Goal: Task Accomplishment & Management: Manage account settings

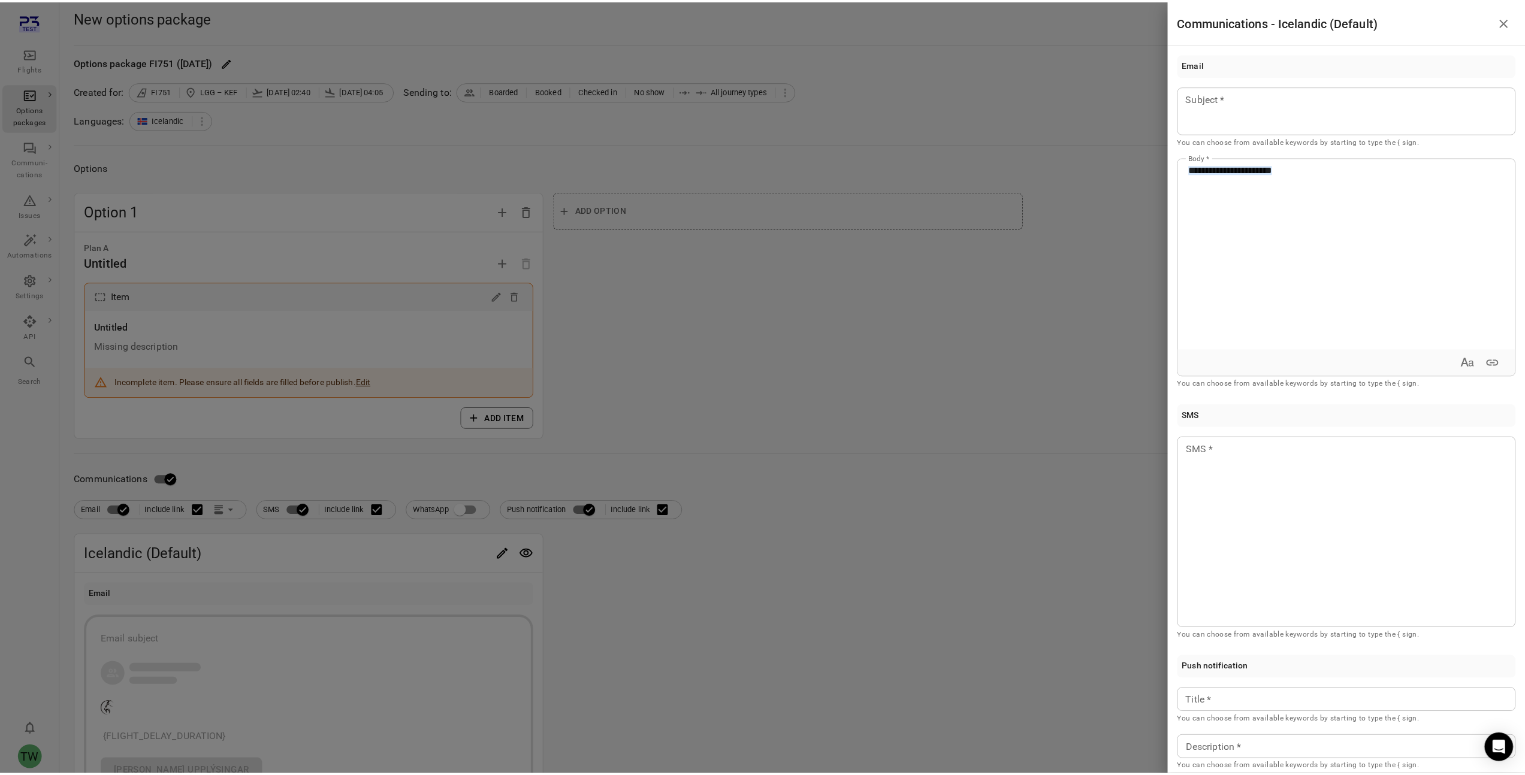
scroll to position [280, 0]
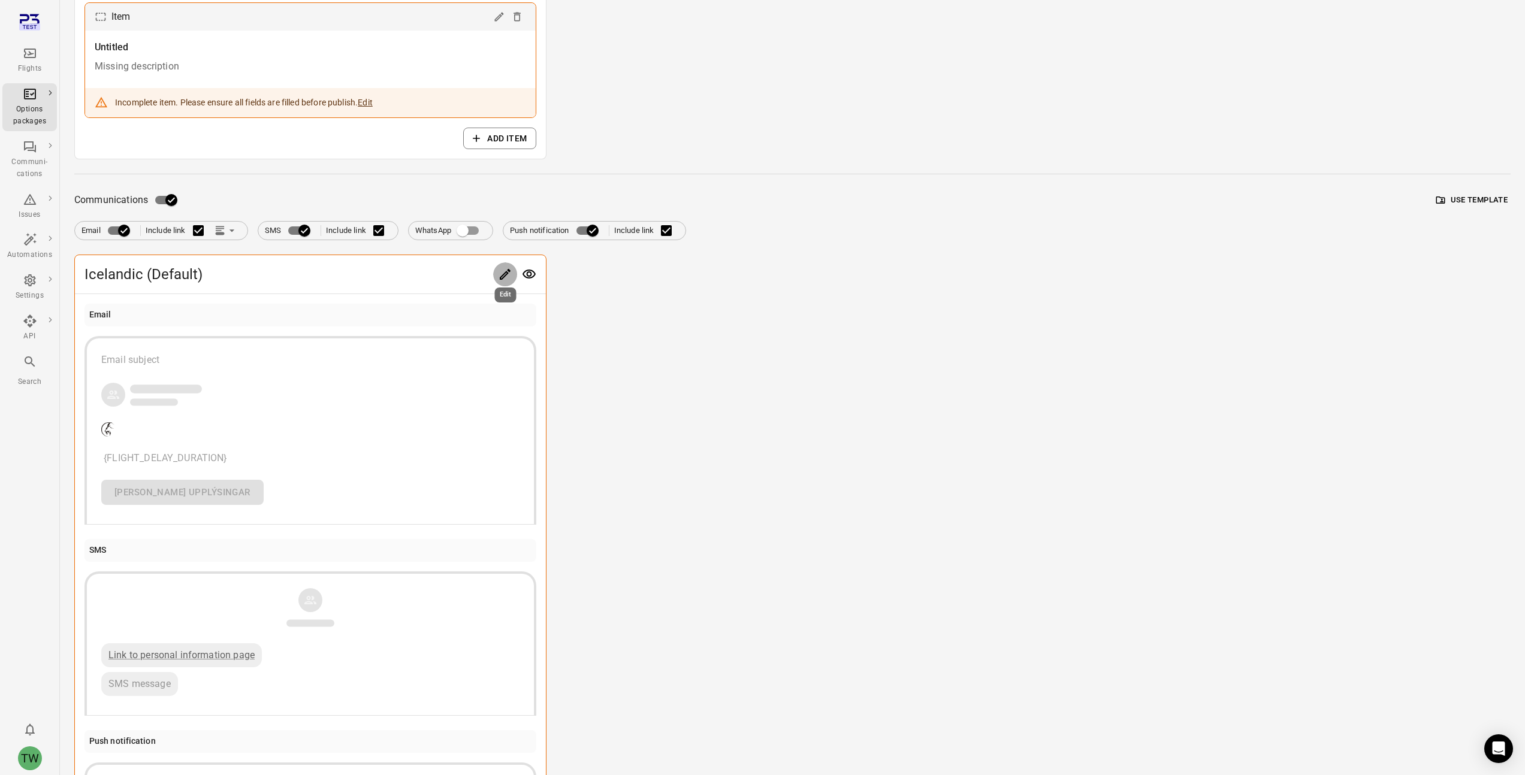
click at [25, 21] on icon "Main navigation" at bounding box center [29, 22] width 21 height 21
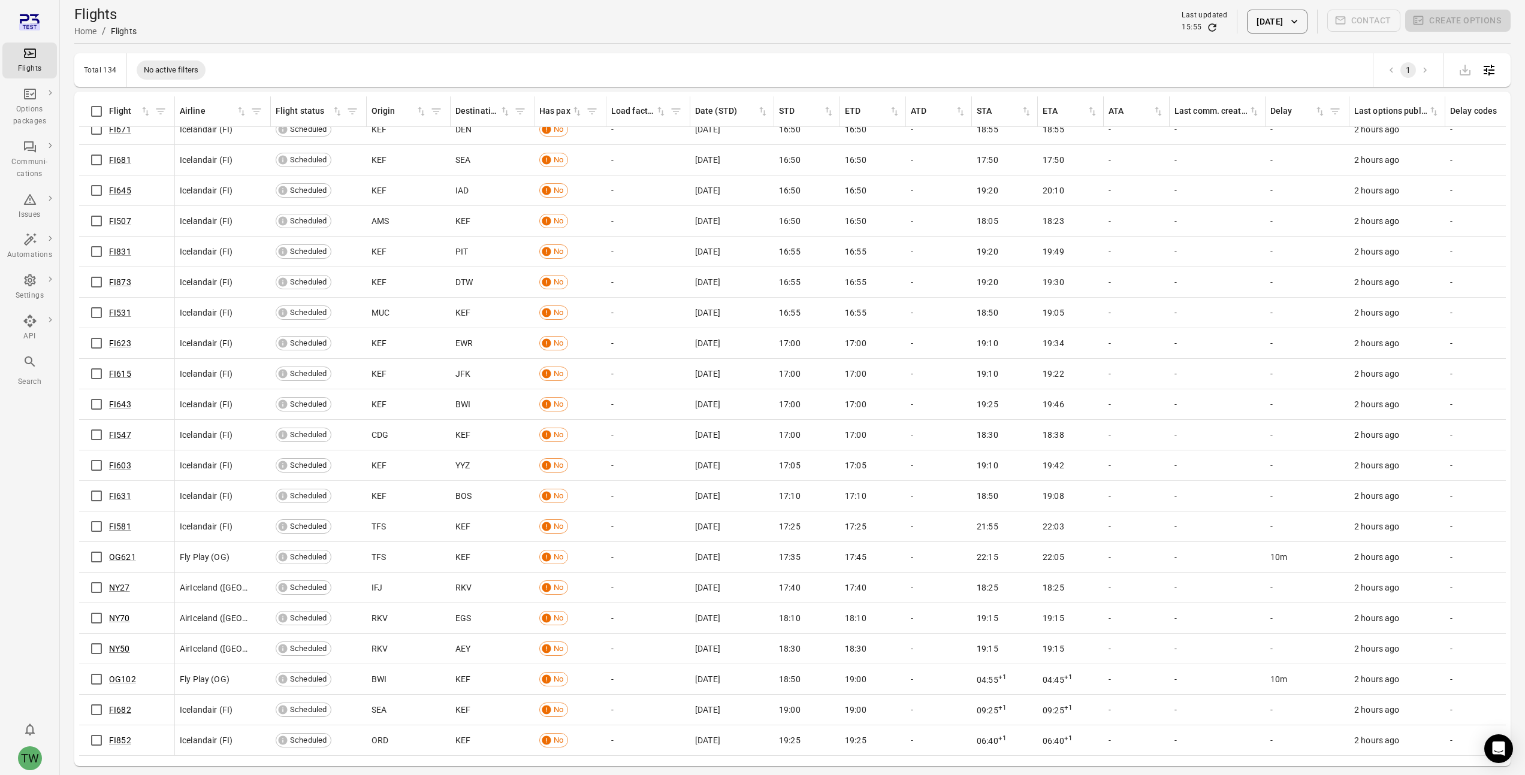
scroll to position [1660, 0]
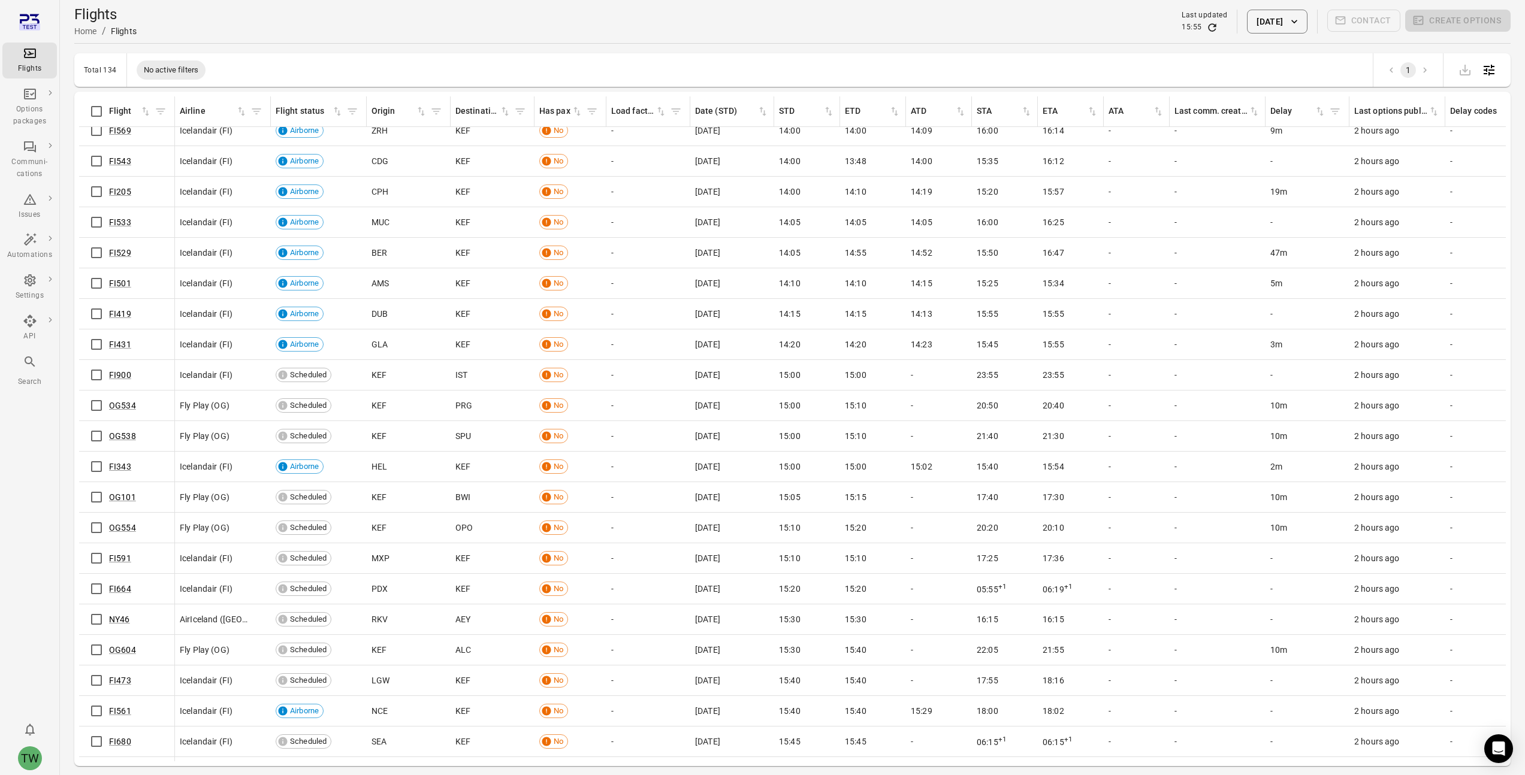
click at [859, 28] on div "Flights Home / Flights Last updated 15:55 [DATE] Contact Create options" at bounding box center [792, 22] width 1436 height 34
click at [759, 22] on div "Flights Home / Flights Last updated 15:55 [DATE] Contact Create options" at bounding box center [792, 22] width 1436 height 34
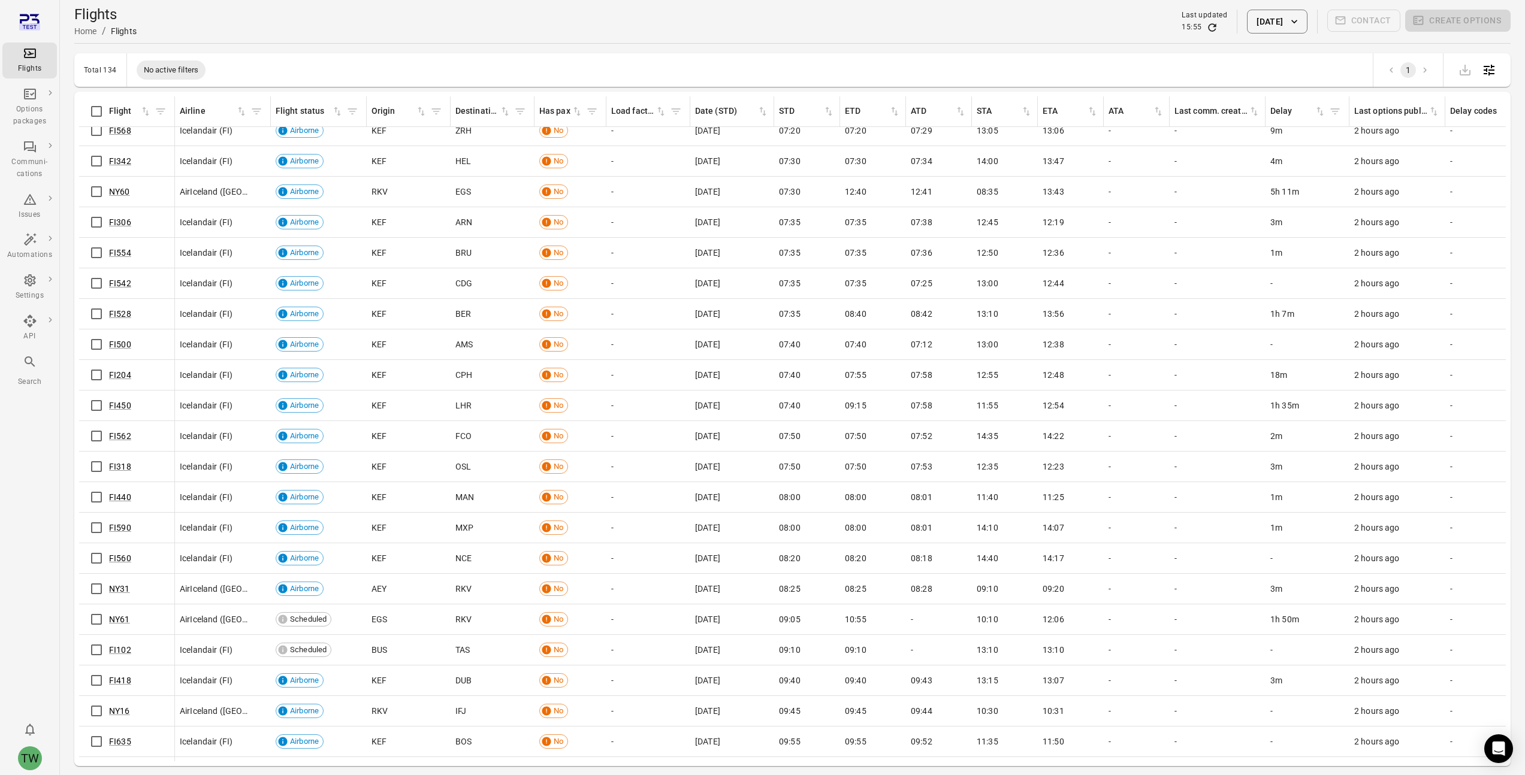
scroll to position [0, 0]
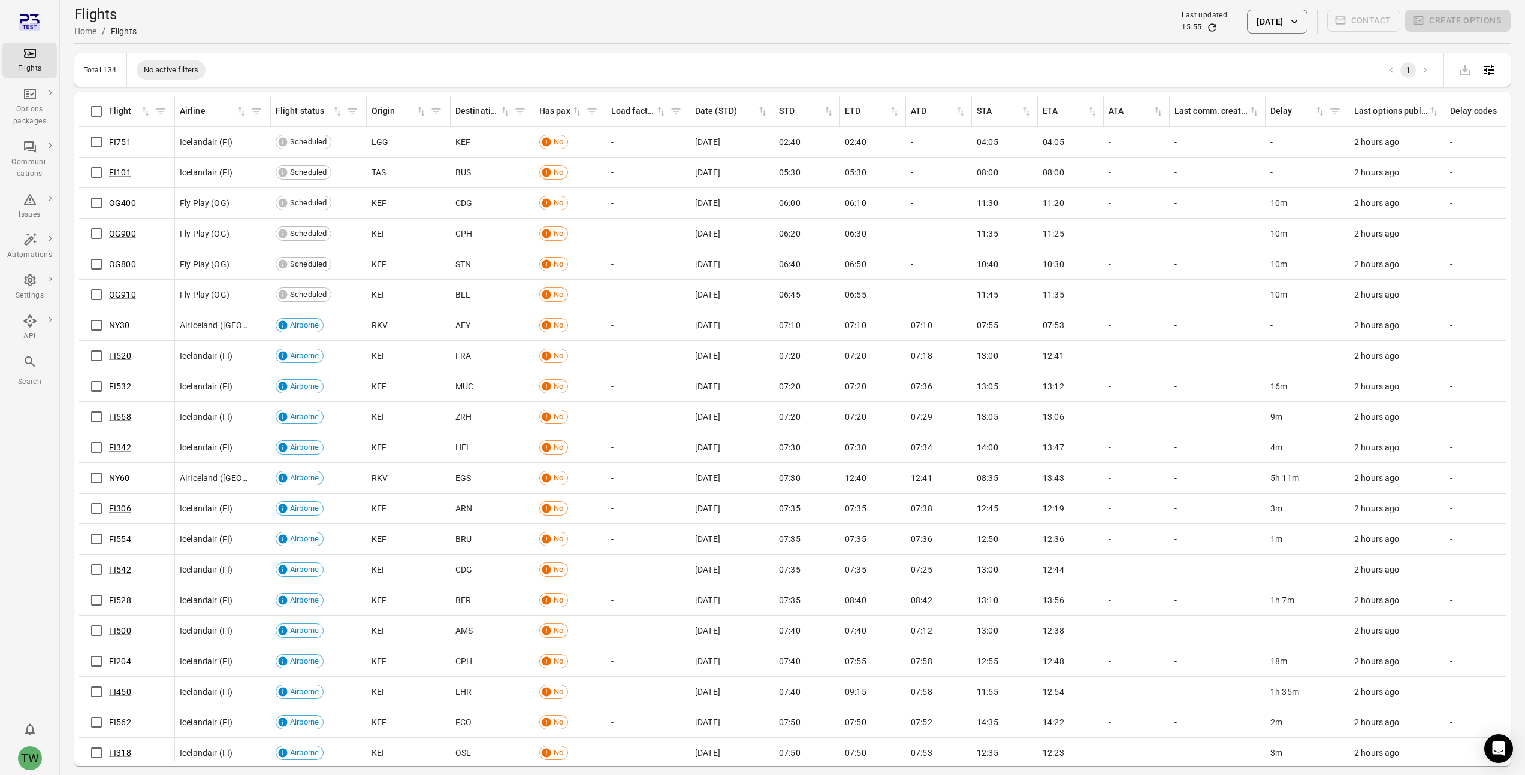
click at [32, 61] on div "Flights" at bounding box center [29, 60] width 45 height 29
click at [591, 110] on icon "Filter by has pax" at bounding box center [592, 111] width 12 height 12
click at [540, 212] on body "Flights Options packages Communi-cations Issues Automations Settings API Search…" at bounding box center [767, 407] width 1534 height 814
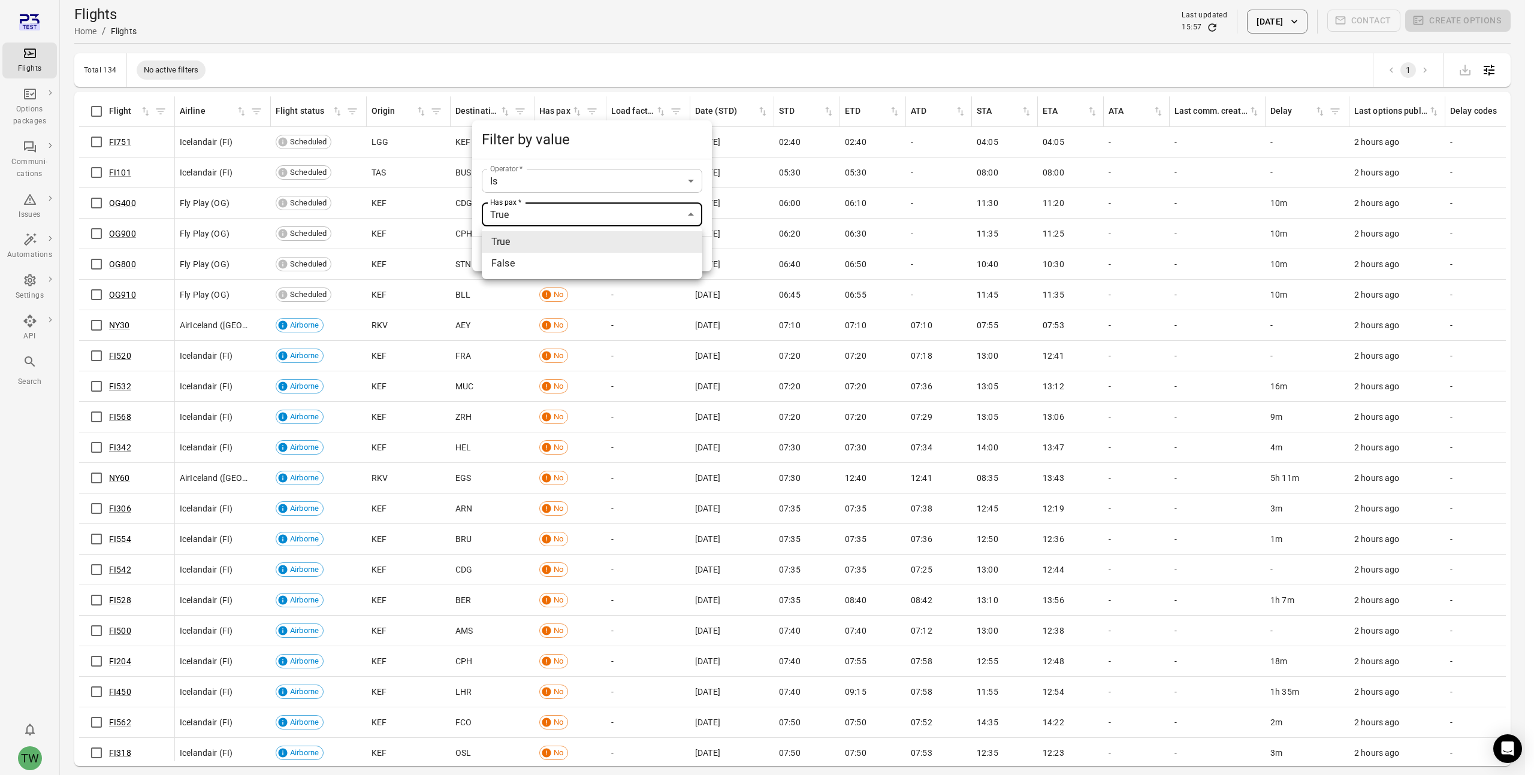
click at [531, 261] on li "False" at bounding box center [592, 264] width 221 height 22
click at [537, 217] on body "Flights Options packages Communi-cations Issues Automations Settings API Search…" at bounding box center [767, 407] width 1534 height 814
click at [531, 245] on li "True" at bounding box center [592, 242] width 221 height 22
type input "****"
click at [536, 253] on button "Close" at bounding box center [543, 253] width 41 height 25
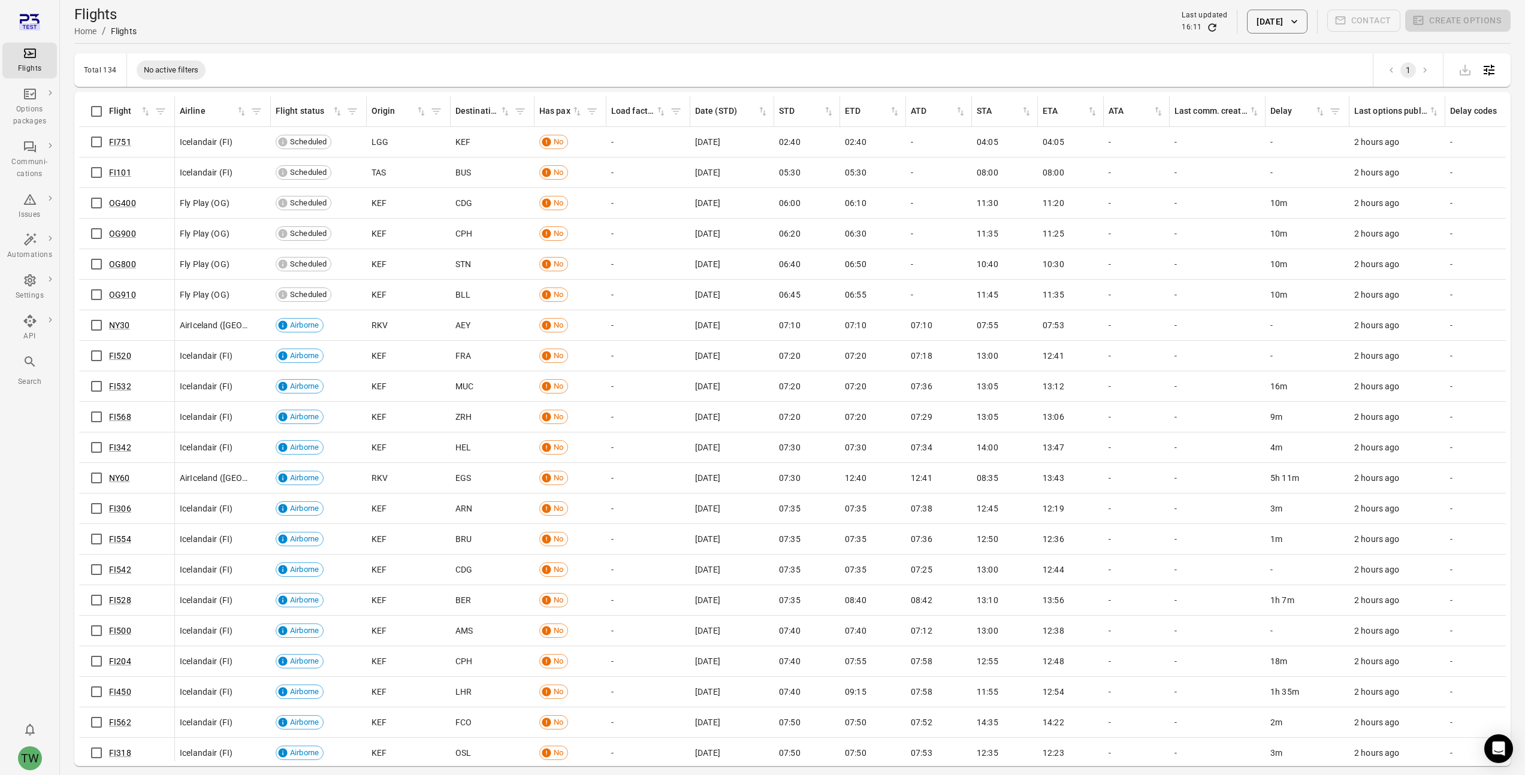
click at [777, 26] on div "Flights Home / Flights Last updated 16:11 [DATE] Contact Create options" at bounding box center [792, 22] width 1436 height 34
click at [766, 24] on div "Flights Home / Flights Last updated 16:11 [DATE] Contact Create options" at bounding box center [792, 22] width 1436 height 34
click at [815, 15] on div "Flights Home / Flights Last updated 16:11 [DATE] Contact Create options" at bounding box center [792, 22] width 1436 height 34
click at [769, 22] on div "Flights Home / Flights Last updated 16:11 [DATE] Contact Create options" at bounding box center [792, 22] width 1436 height 34
click at [29, 757] on div "TW" at bounding box center [30, 759] width 24 height 24
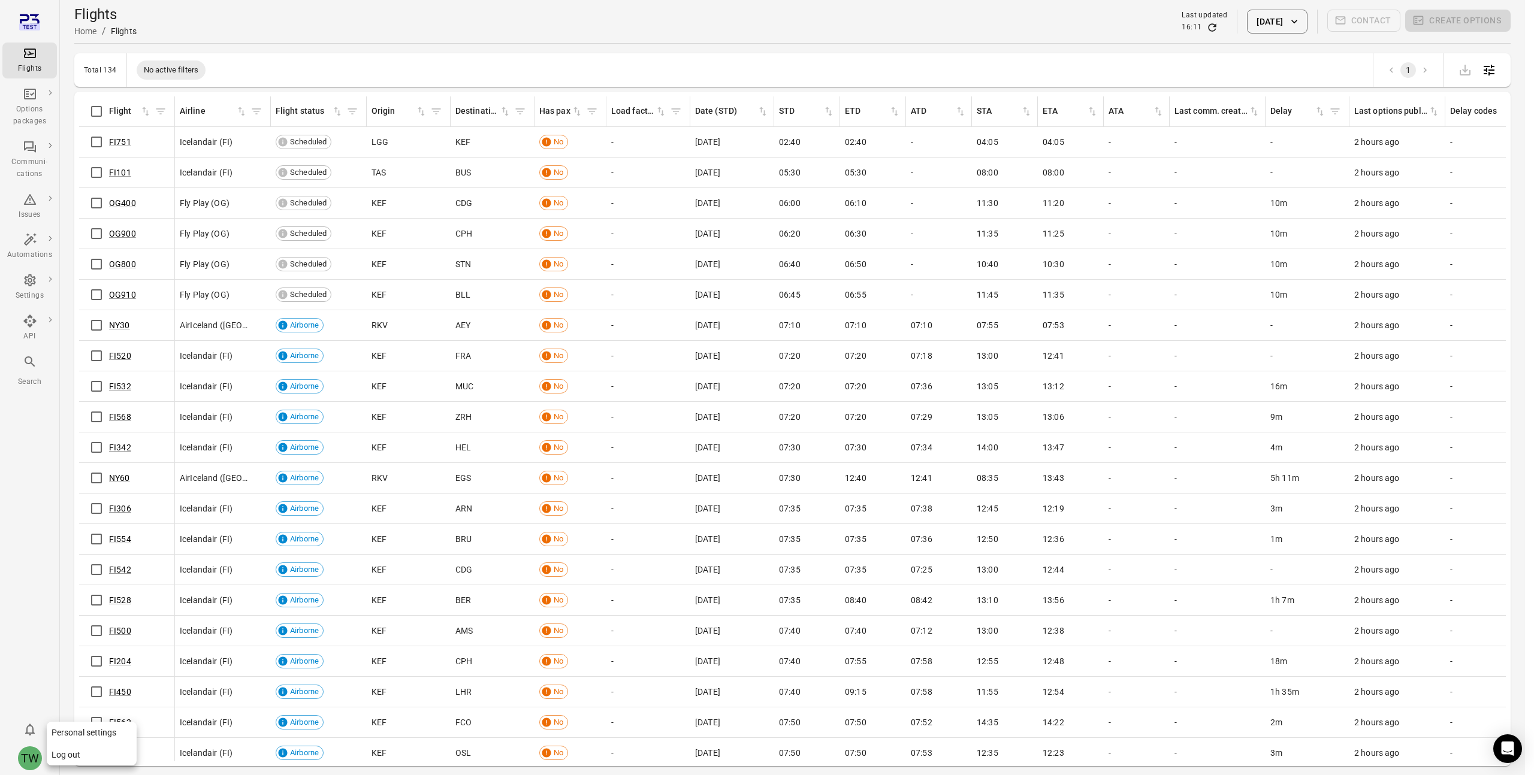
click at [73, 757] on button "Log out" at bounding box center [92, 755] width 90 height 22
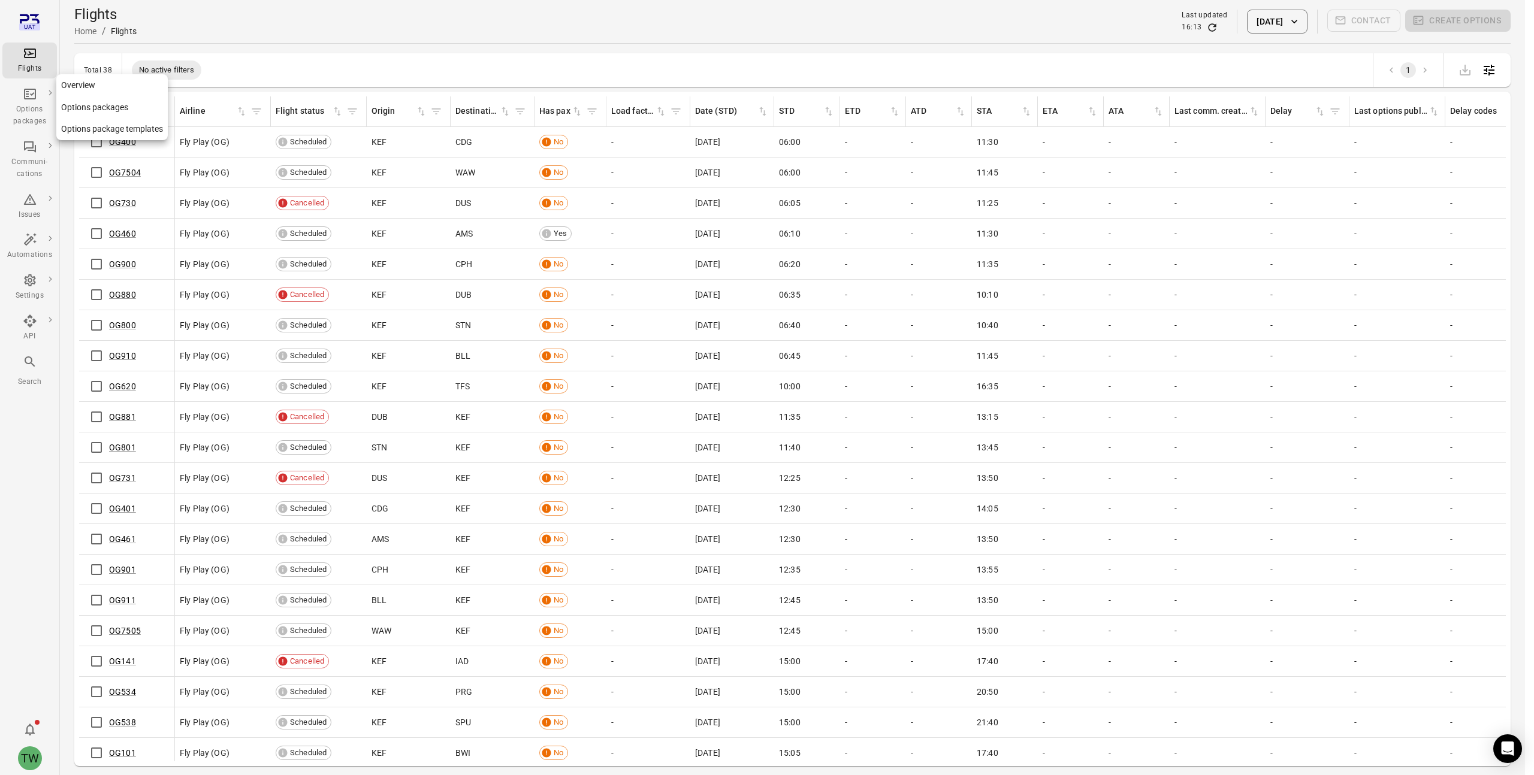
click at [34, 99] on icon "Main navigation" at bounding box center [30, 94] width 14 height 14
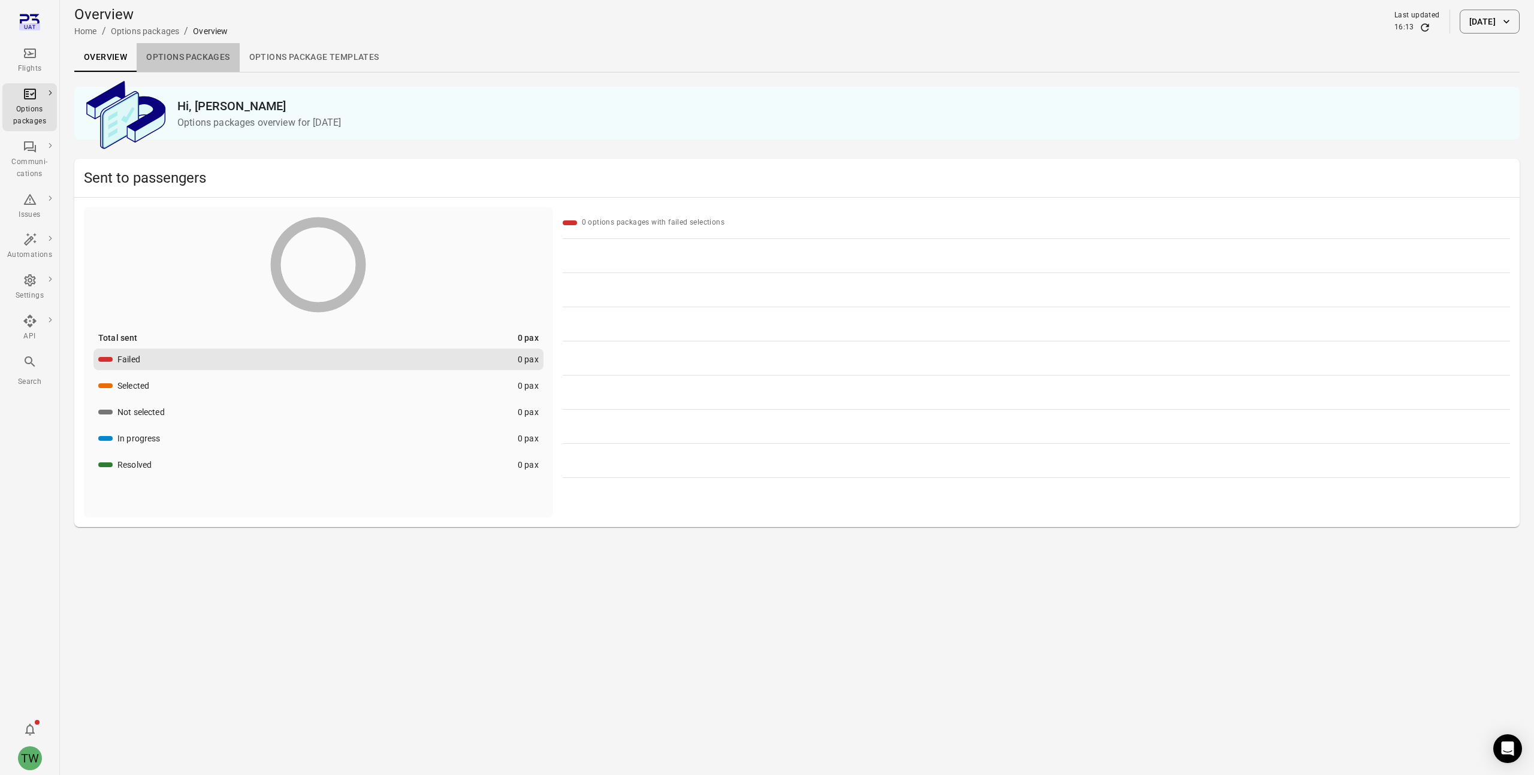
click at [171, 54] on link "Options packages" at bounding box center [188, 57] width 102 height 29
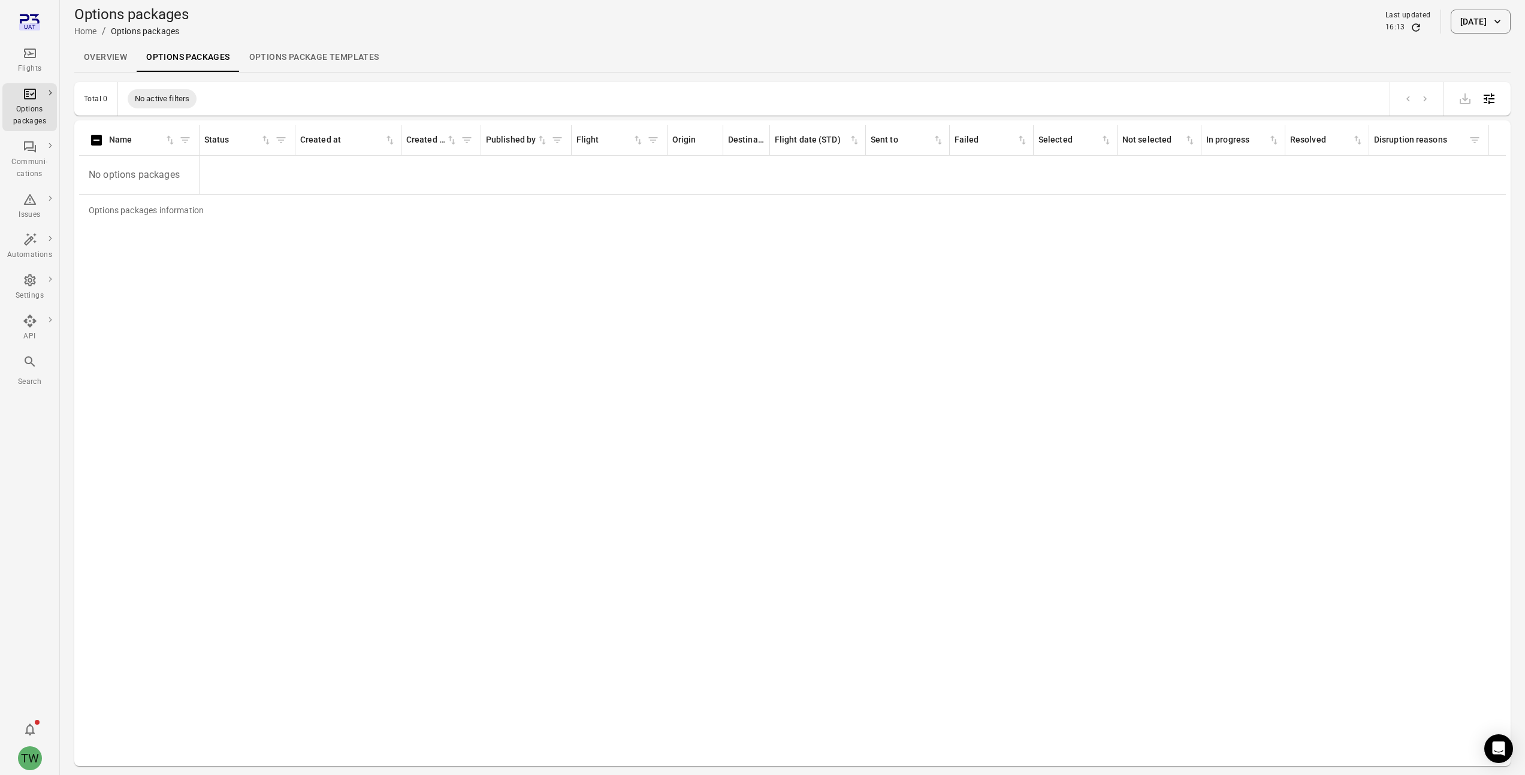
click at [105, 56] on link "Overview" at bounding box center [105, 57] width 62 height 29
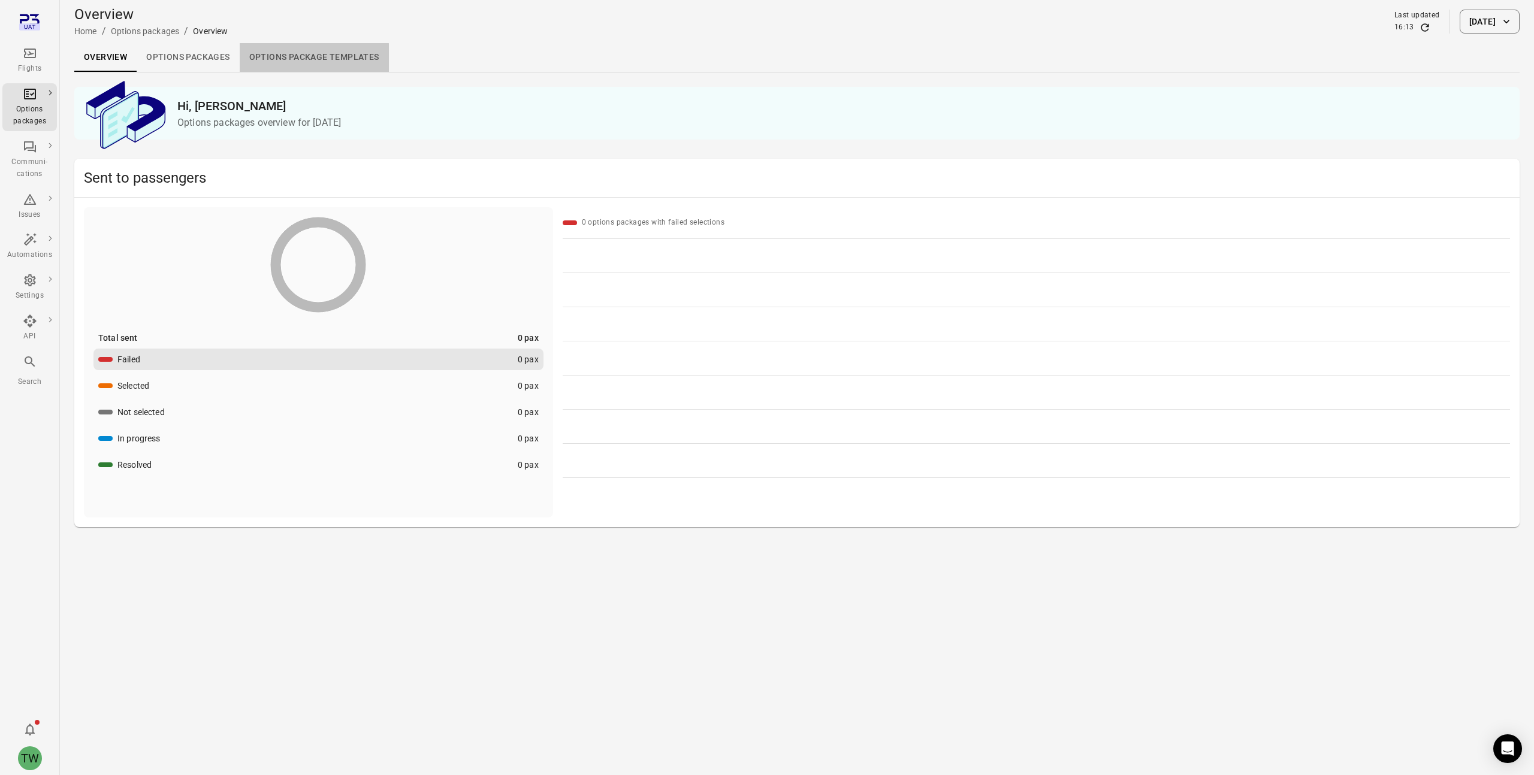
click at [301, 67] on link "Options package Templates" at bounding box center [314, 57] width 149 height 29
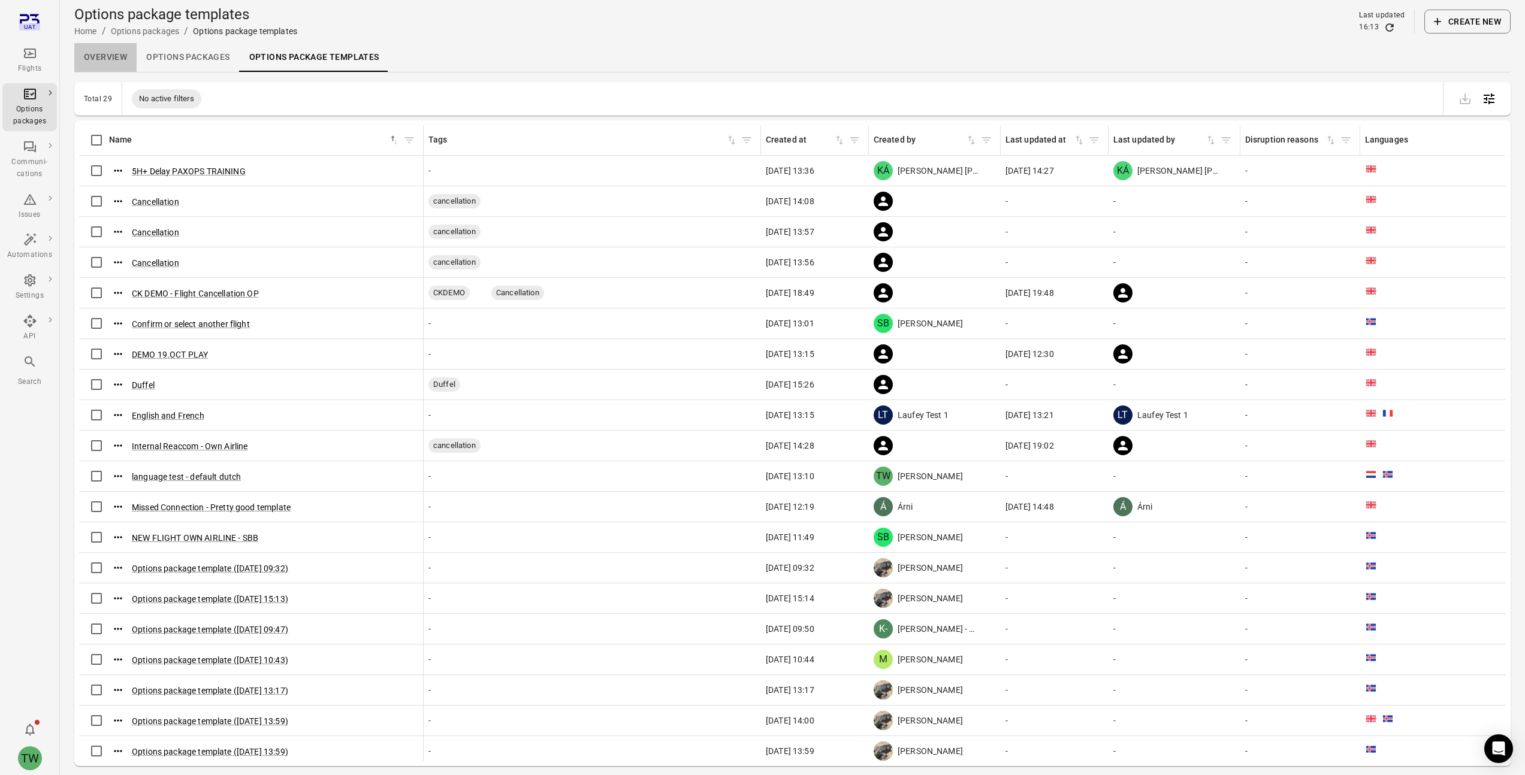
click at [101, 58] on link "Overview" at bounding box center [105, 57] width 62 height 29
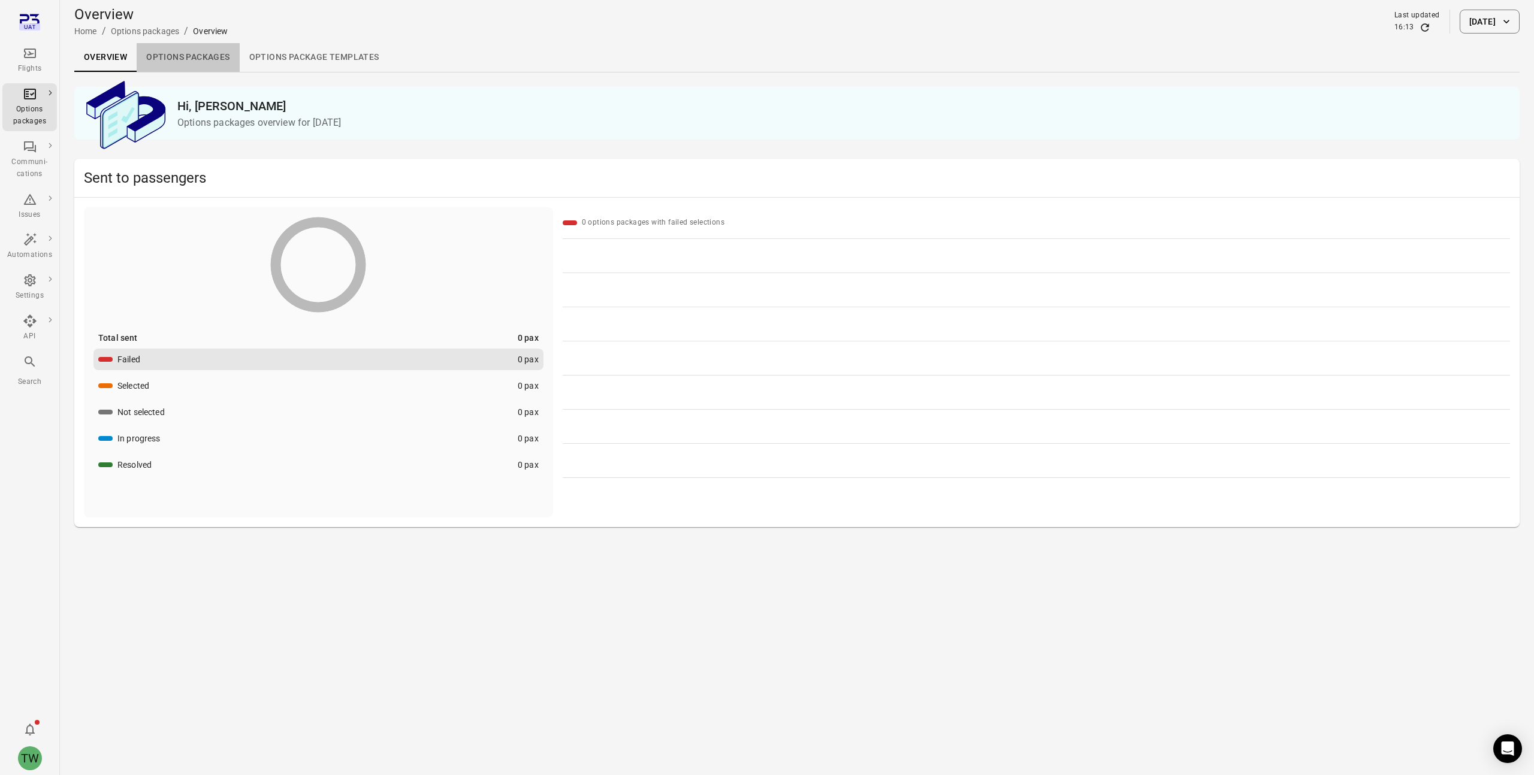
click at [197, 54] on link "Options packages" at bounding box center [188, 57] width 102 height 29
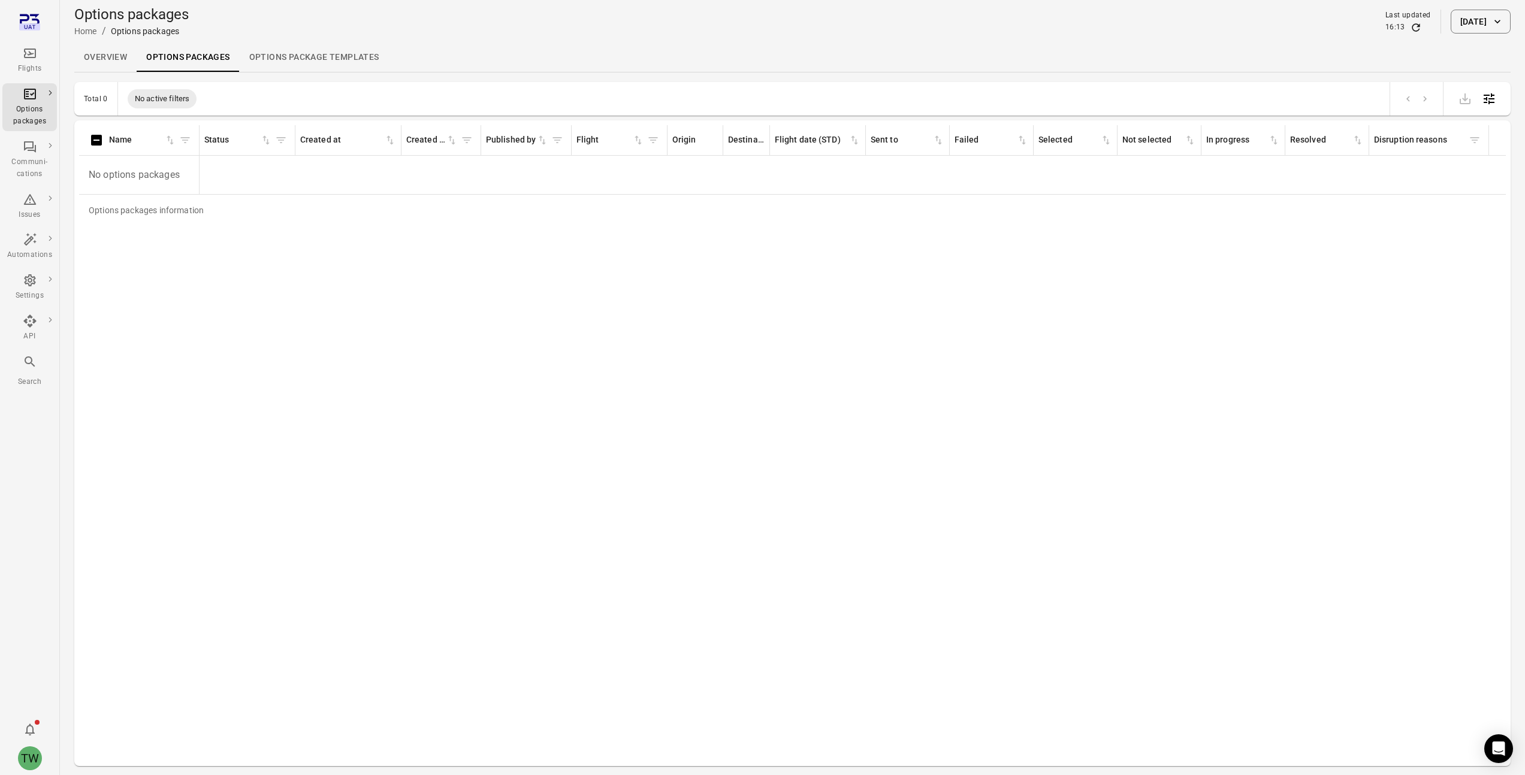
click at [1454, 26] on button "[DATE]" at bounding box center [1481, 22] width 60 height 24
click at [1500, 87] on icon "Choose date, selected date is Oct 9, 2025" at bounding box center [1501, 87] width 14 height 14
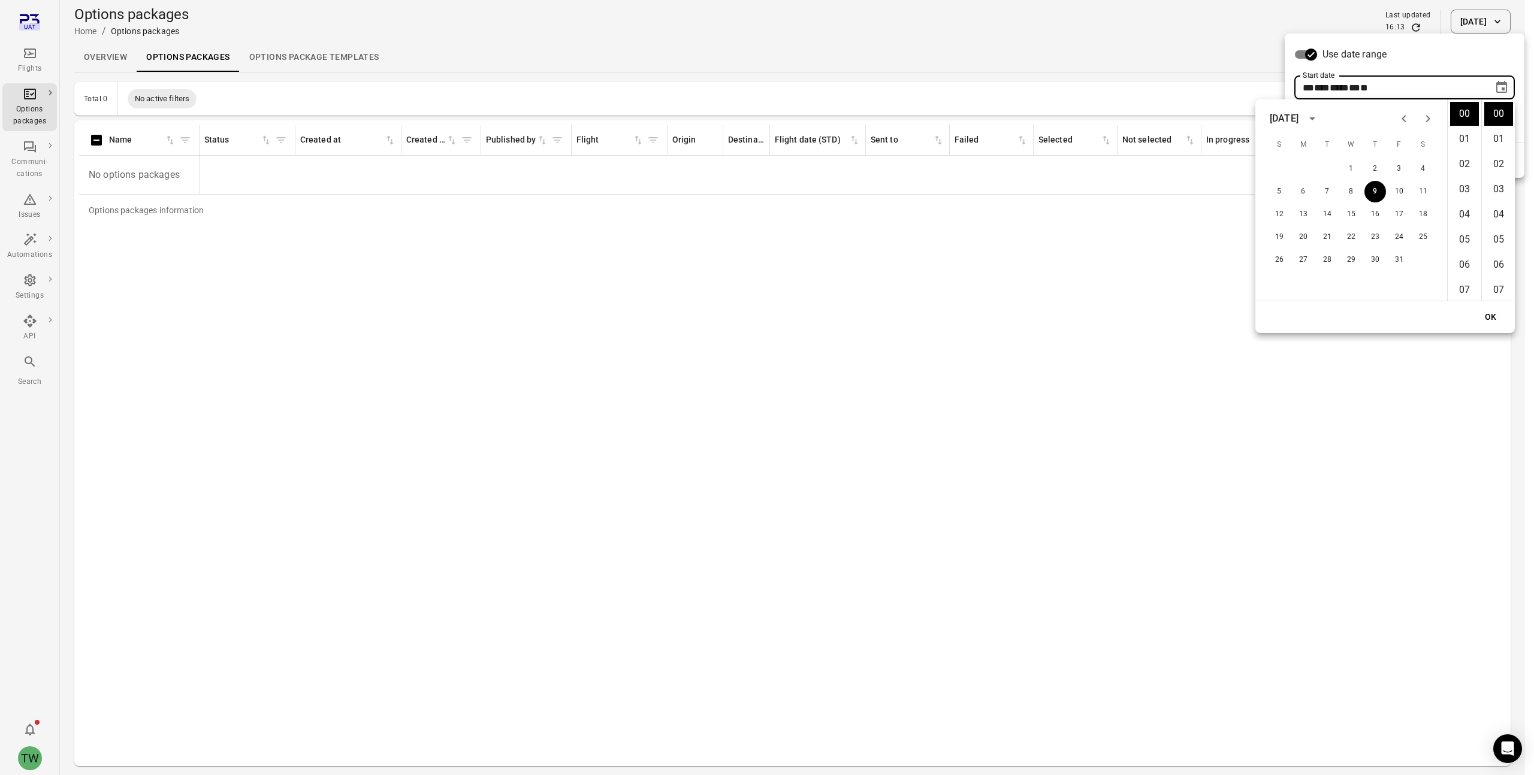
click at [1298, 119] on div "October 2025" at bounding box center [1284, 118] width 29 height 14
click at [1285, 213] on button "2024" at bounding box center [1281, 217] width 43 height 22
click at [1331, 165] on button "1" at bounding box center [1327, 169] width 22 height 22
type input "**********"
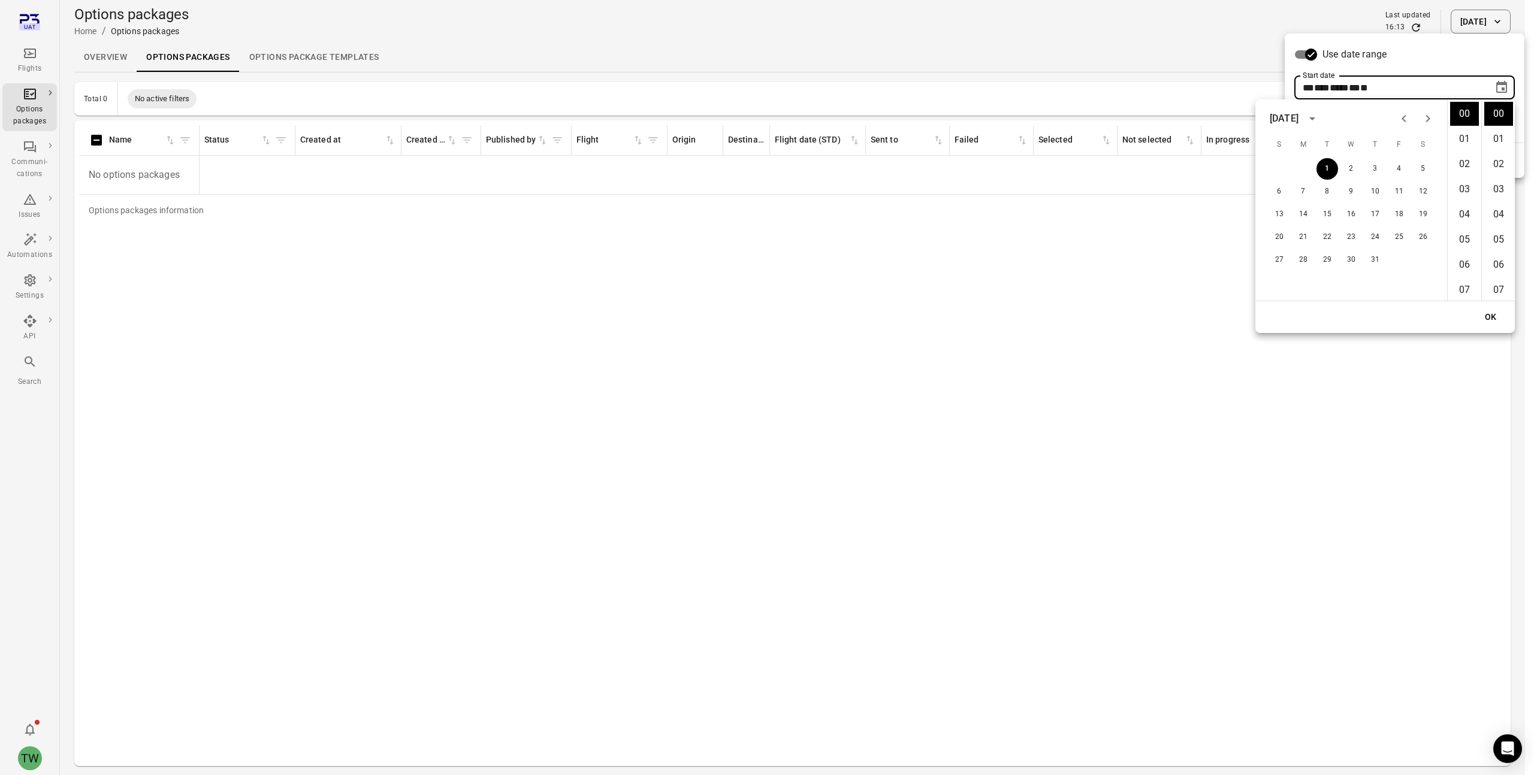
click at [1491, 317] on button "OK" at bounding box center [1491, 317] width 38 height 22
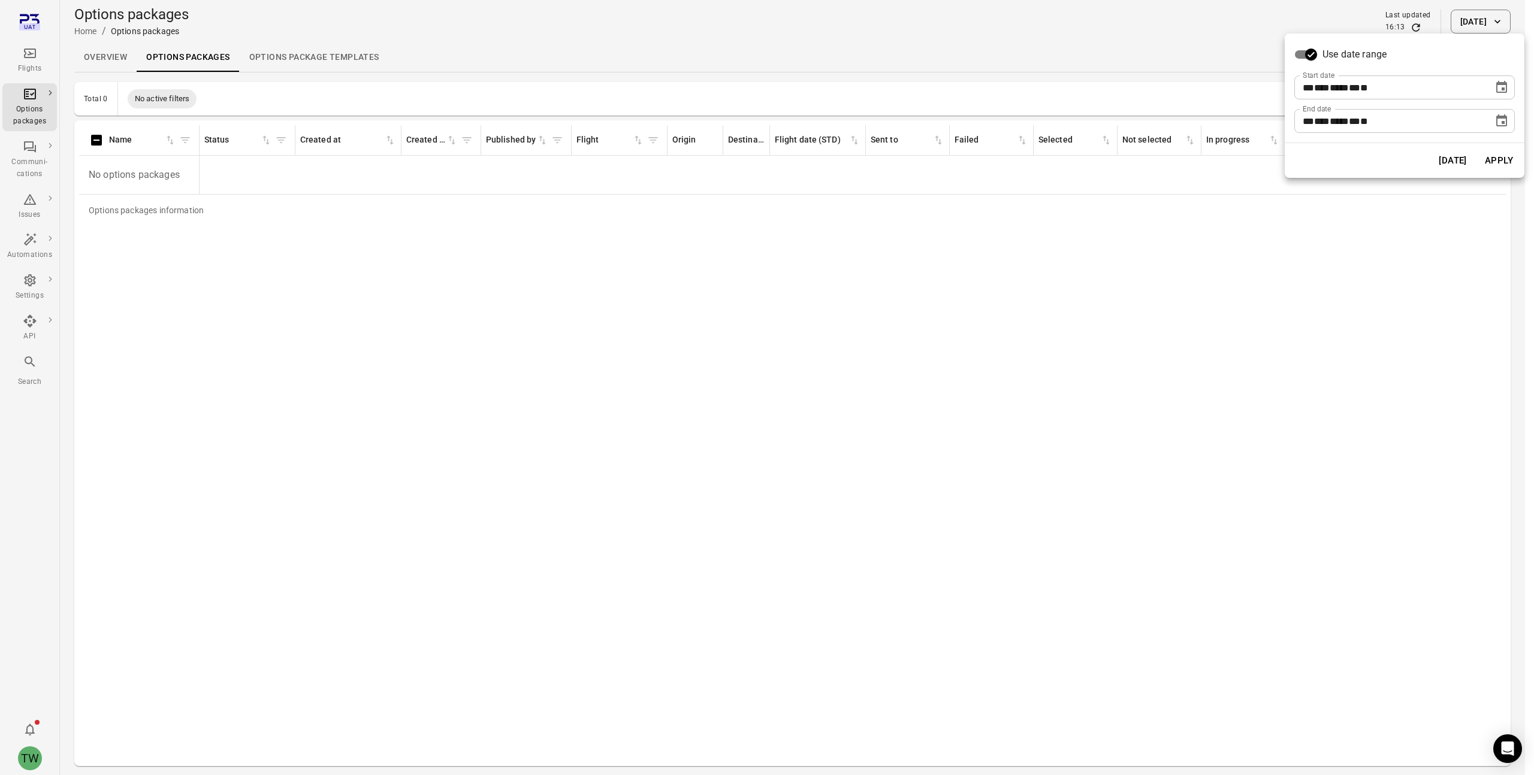
click at [1501, 159] on button "Apply" at bounding box center [1498, 160] width 41 height 25
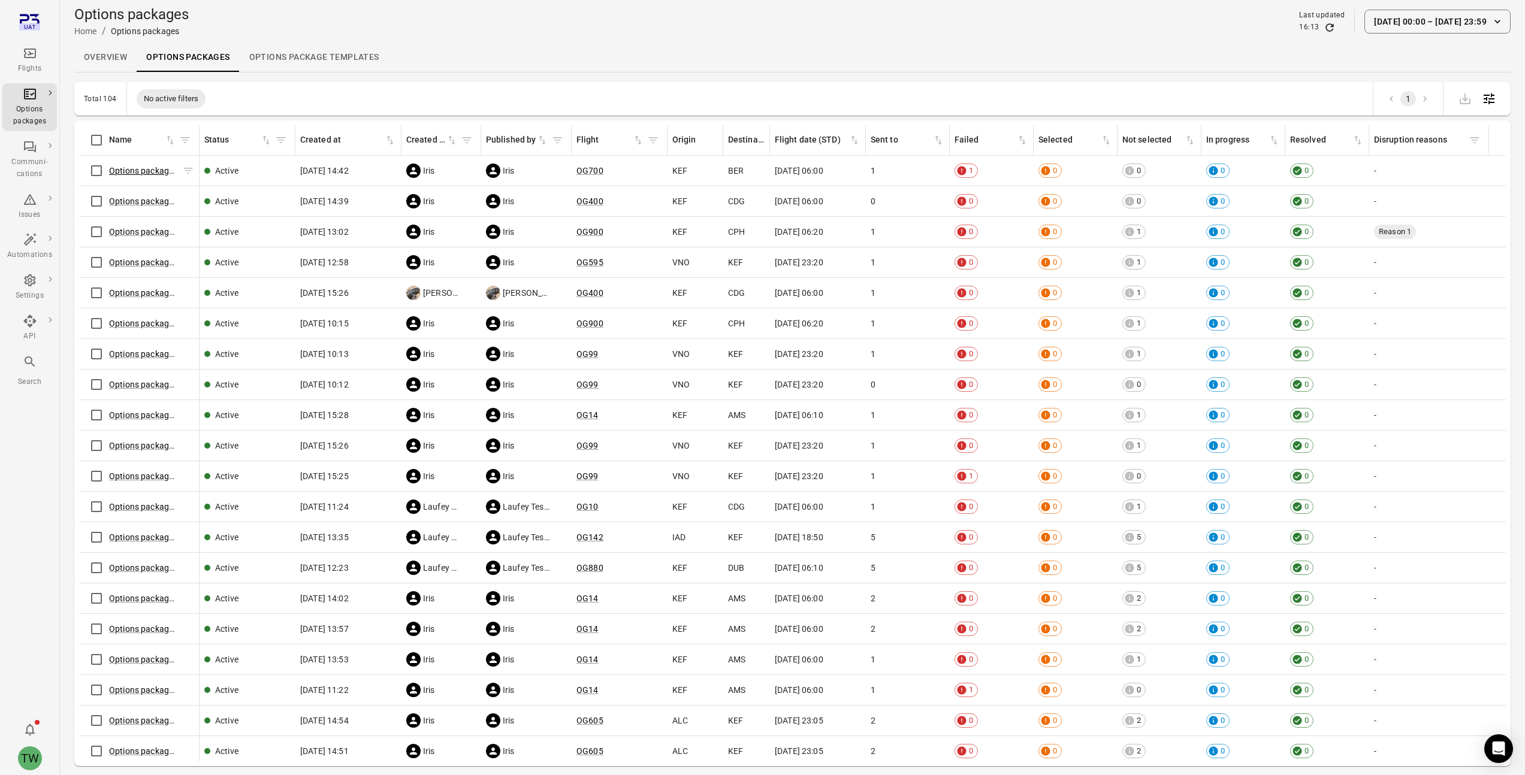
click at [114, 168] on link "Options package OG700 (8 Oct)" at bounding box center [172, 171] width 126 height 10
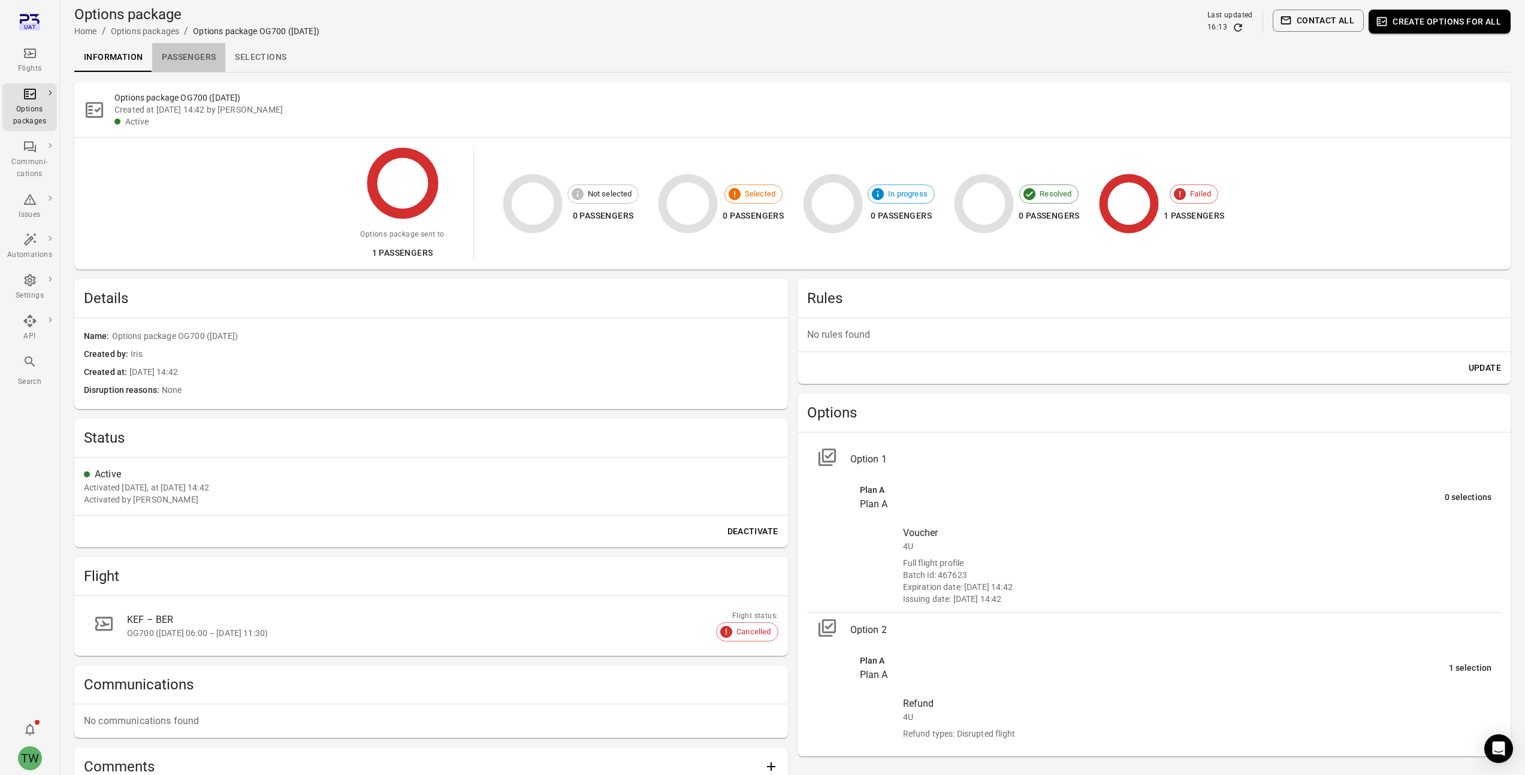
click at [188, 56] on link "Passengers" at bounding box center [188, 57] width 73 height 29
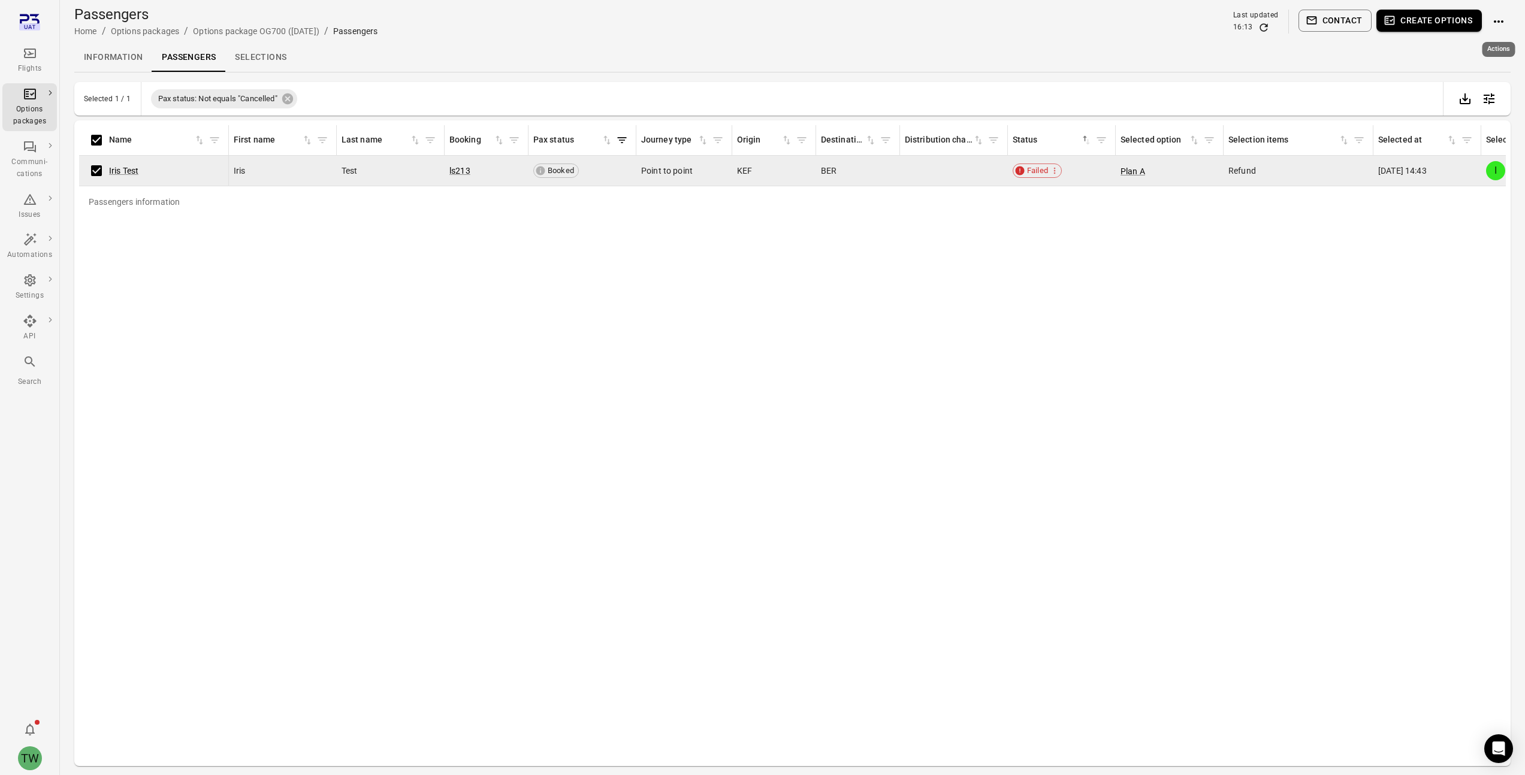
click at [1500, 22] on icon "Actions" at bounding box center [1498, 21] width 14 height 14
click at [111, 59] on div at bounding box center [767, 387] width 1534 height 775
click at [116, 57] on link "Information" at bounding box center [113, 57] width 78 height 29
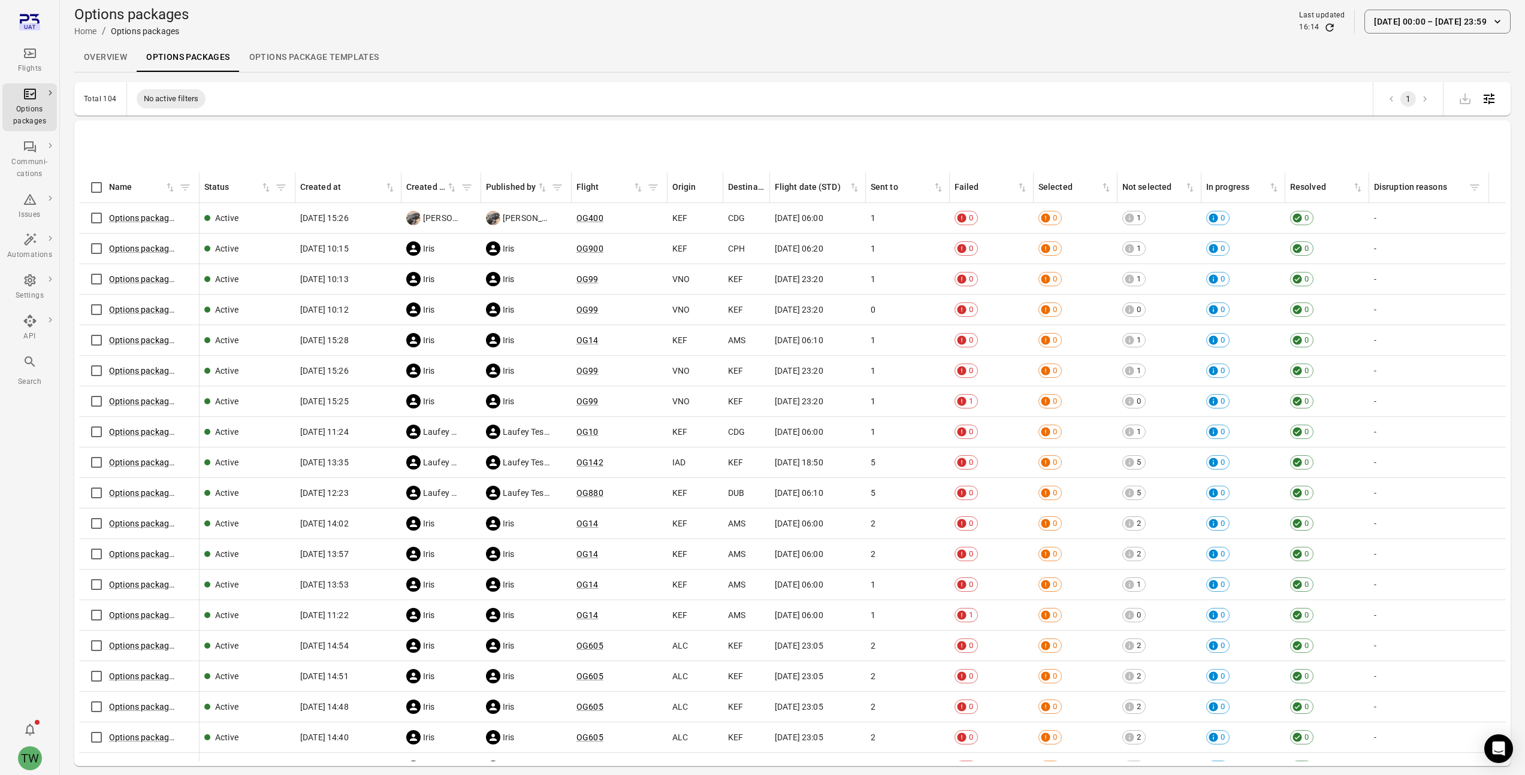
scroll to position [171, 0]
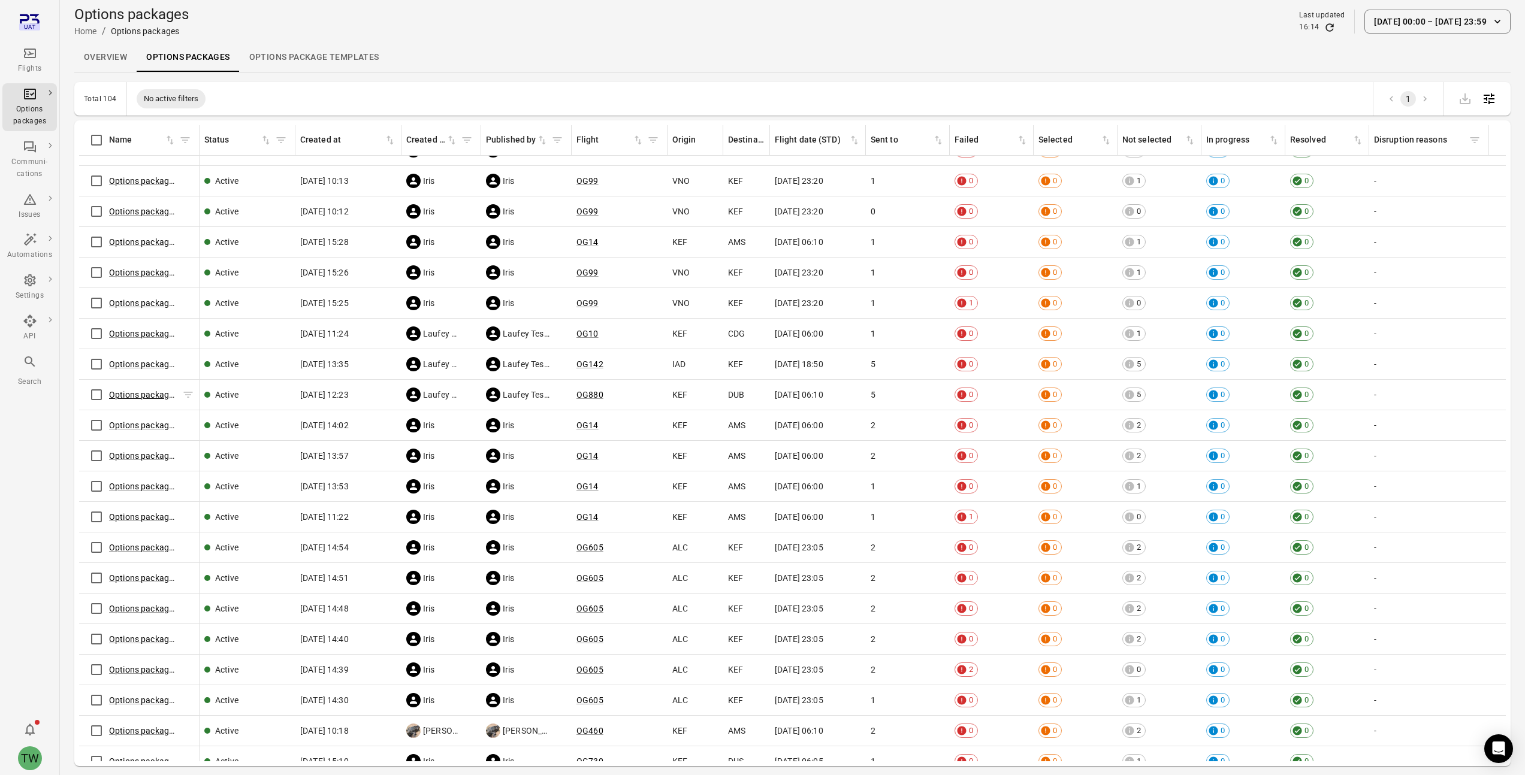
click at [129, 392] on link "Options package OG880 (12 Sep)" at bounding box center [172, 395] width 126 height 10
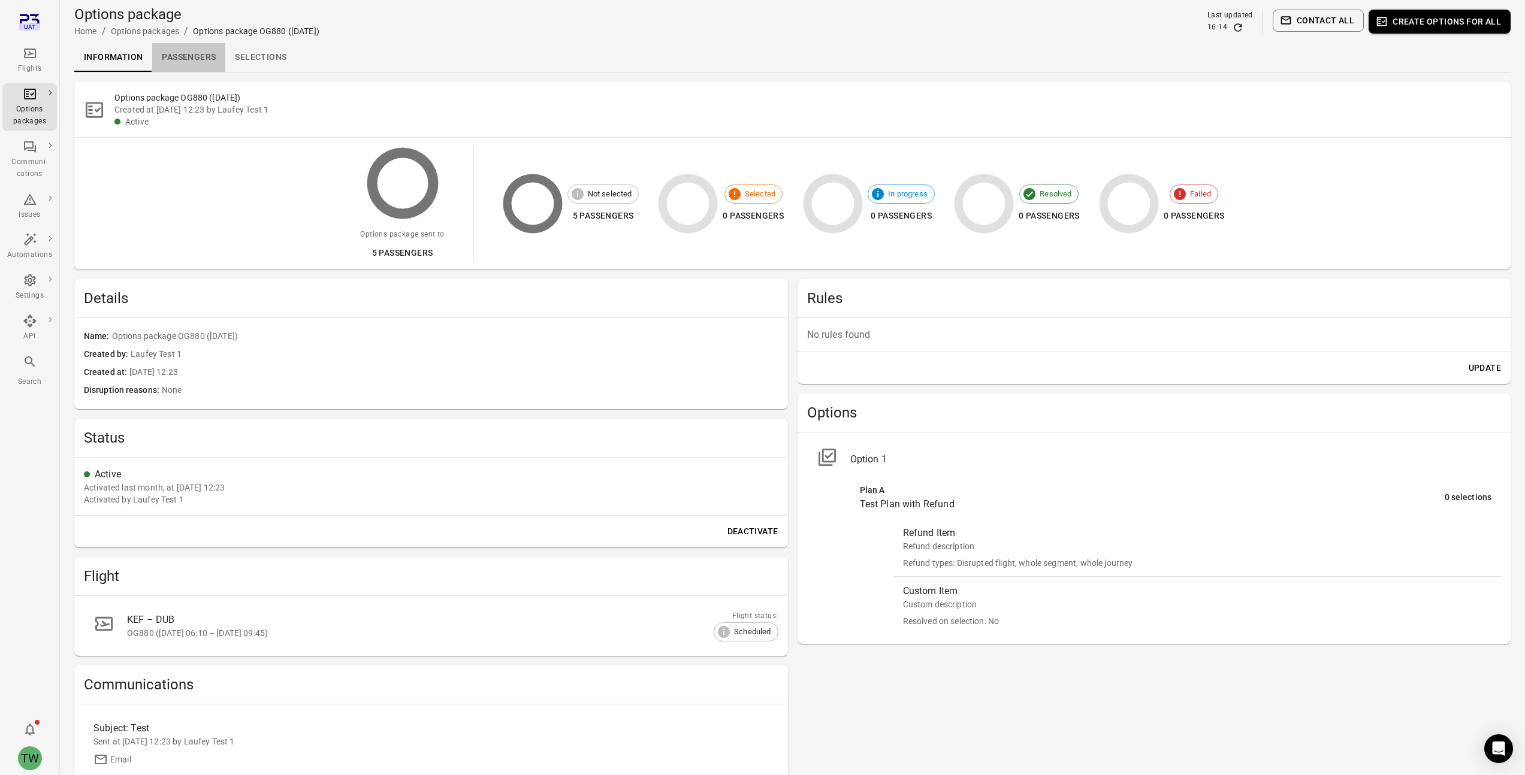
click at [191, 57] on link "Passengers" at bounding box center [188, 57] width 73 height 29
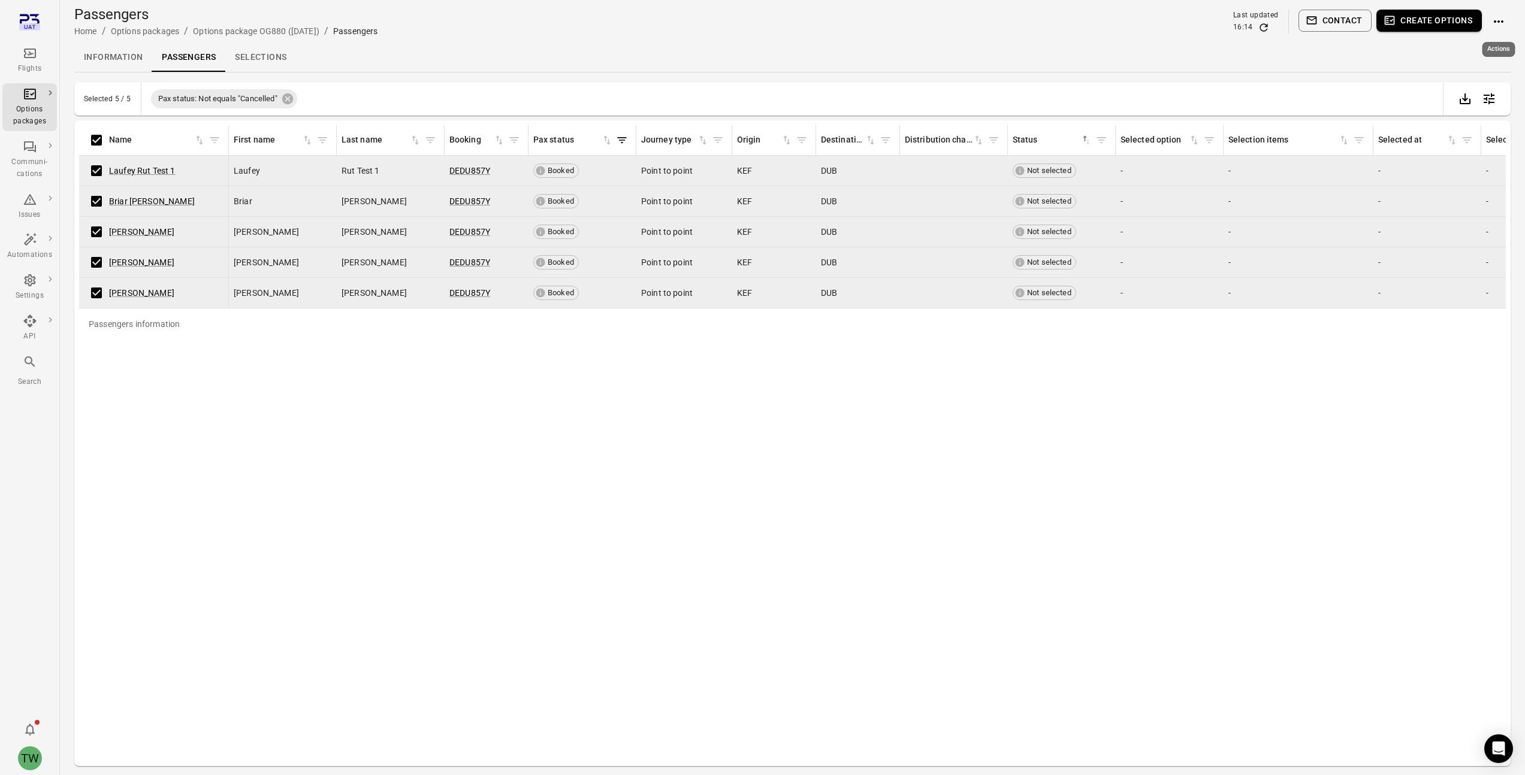
click at [1502, 26] on icon "Actions" at bounding box center [1498, 21] width 14 height 14
click at [93, 135] on div at bounding box center [767, 387] width 1534 height 775
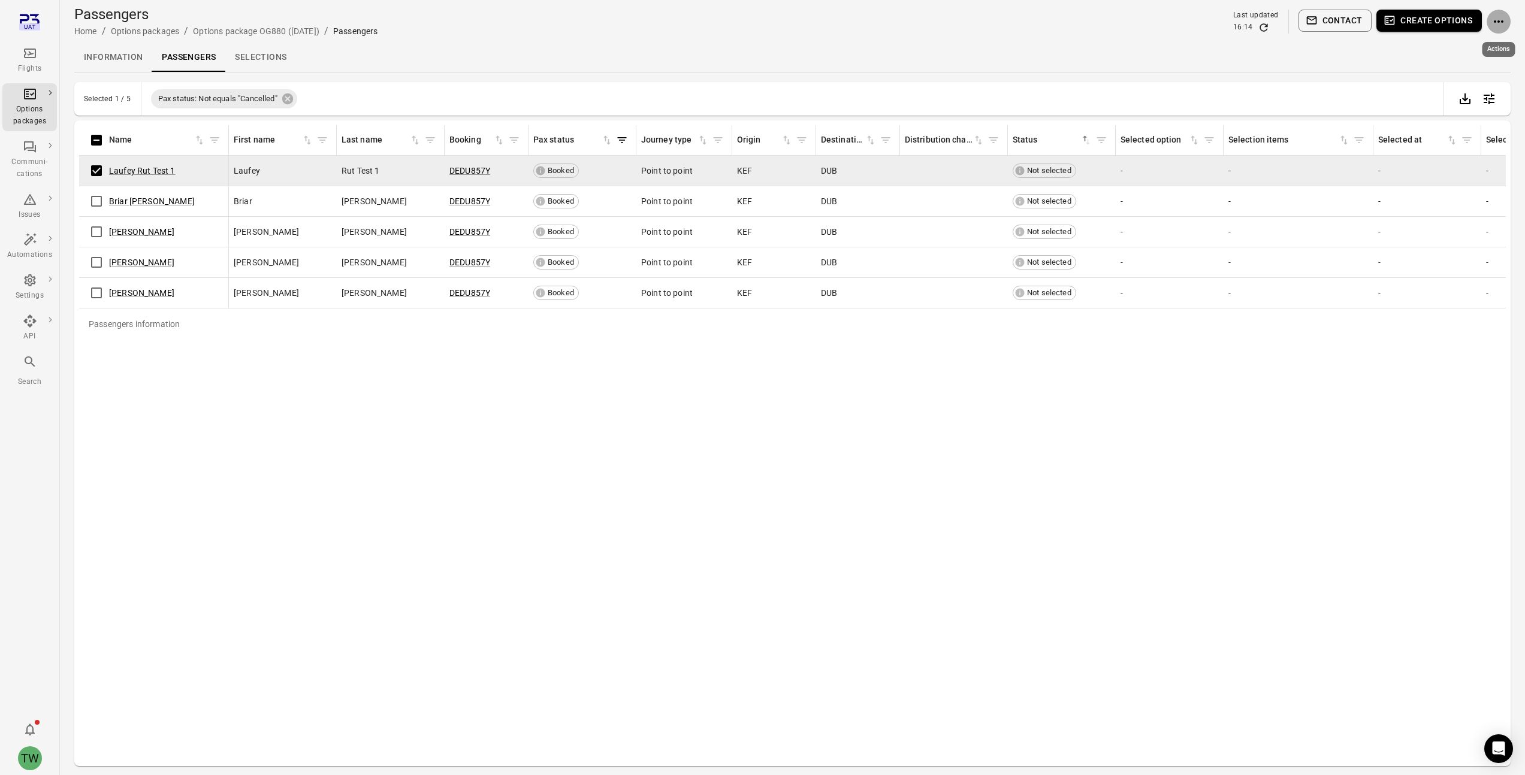
click at [1502, 19] on icon "Actions" at bounding box center [1498, 21] width 14 height 14
click at [1451, 112] on li "Resend options package" at bounding box center [1468, 111] width 112 height 22
click at [1108, 24] on div at bounding box center [767, 387] width 1534 height 775
click at [150, 171] on link "Laufey Rut Test 1" at bounding box center [142, 171] width 67 height 10
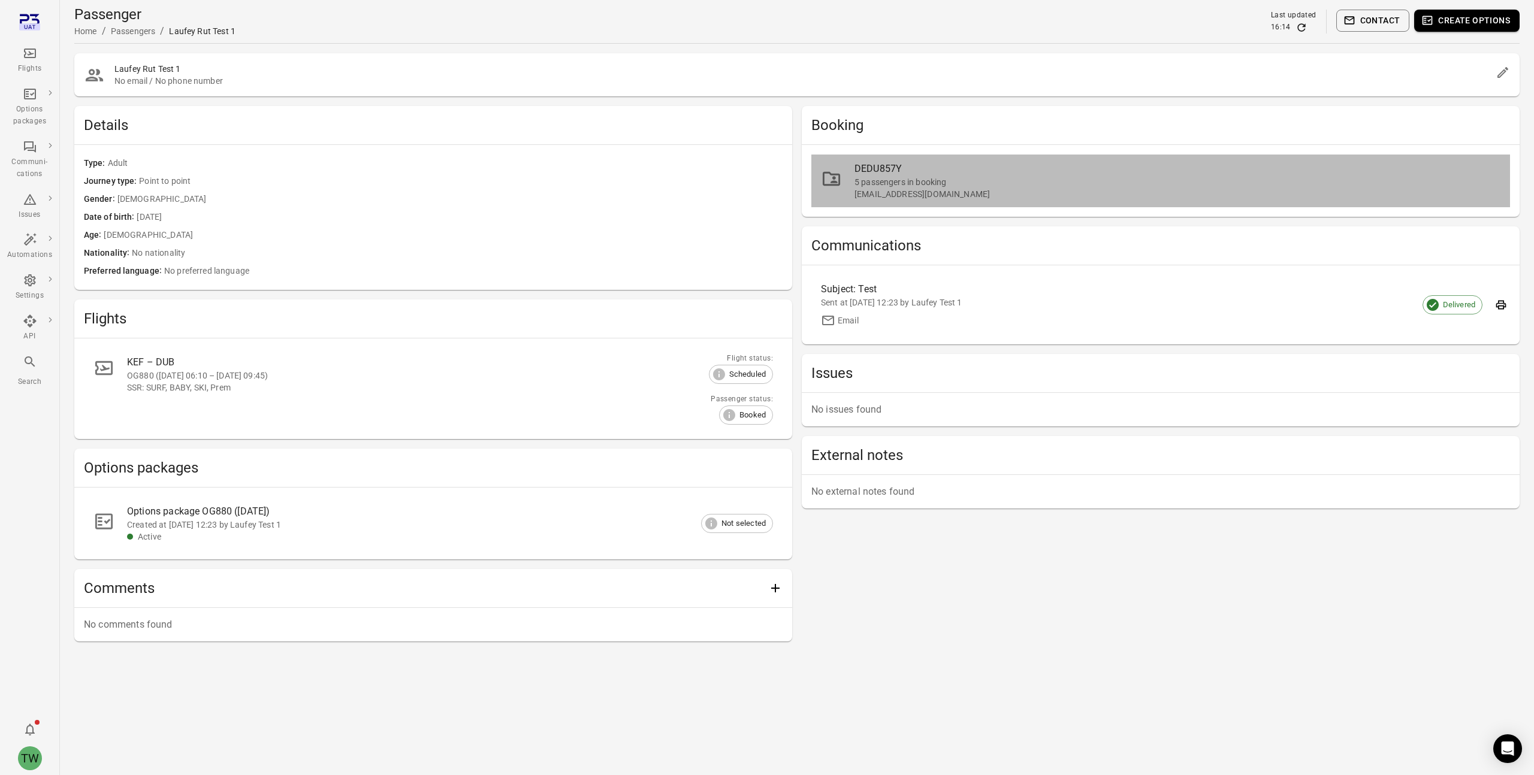
click at [949, 177] on div "5 passengers in booking" at bounding box center [1177, 182] width 646 height 12
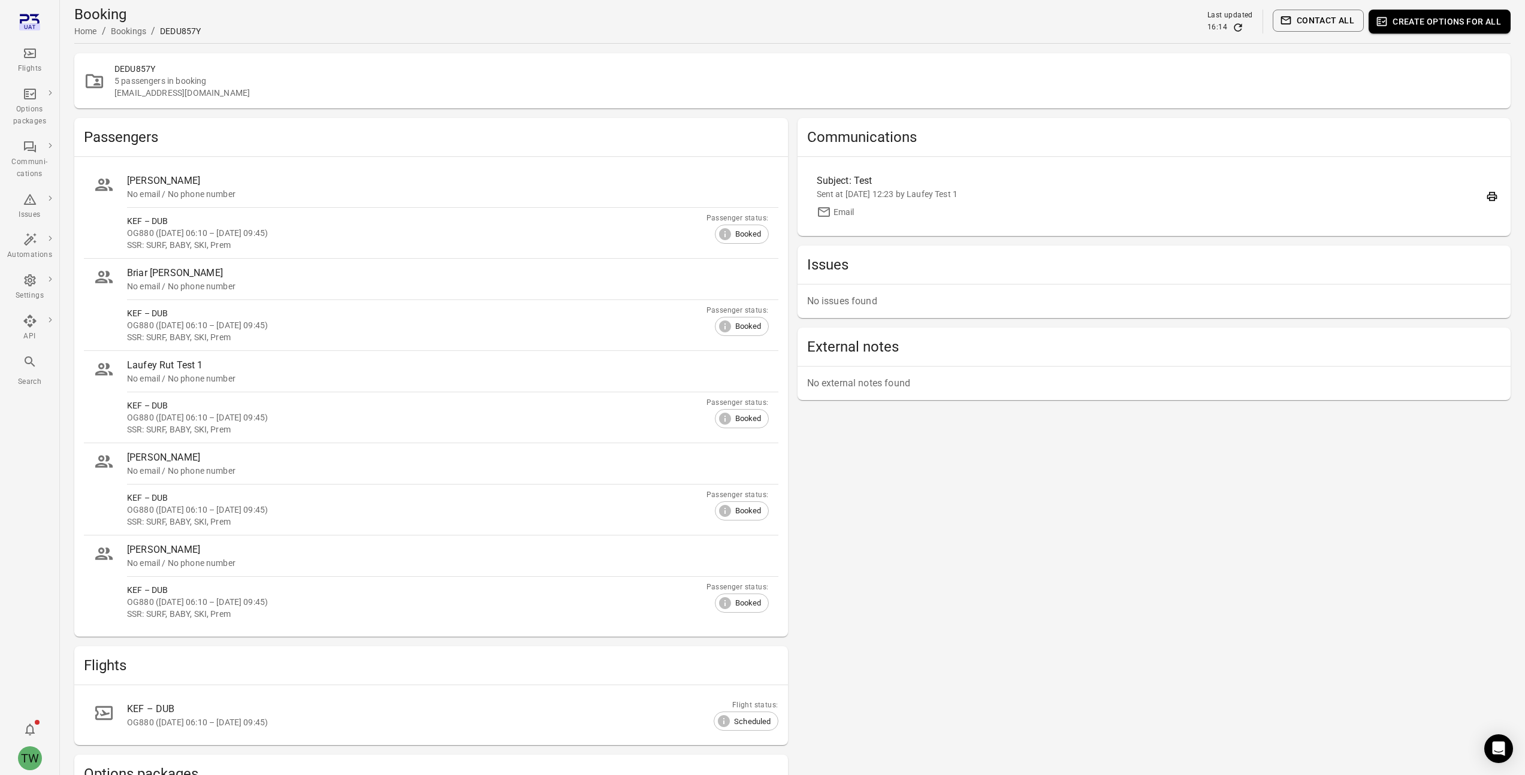
click at [162, 70] on h2 "DEDU857Y" at bounding box center [807, 69] width 1387 height 12
click at [153, 80] on div "5 passengers in booking" at bounding box center [807, 81] width 1387 height 12
click at [150, 182] on div "Boone Sosa" at bounding box center [448, 181] width 642 height 14
click at [268, 85] on div "5 passengers in booking" at bounding box center [807, 81] width 1387 height 12
click at [1239, 98] on div "laufey@avilabs.is" at bounding box center [807, 93] width 1387 height 12
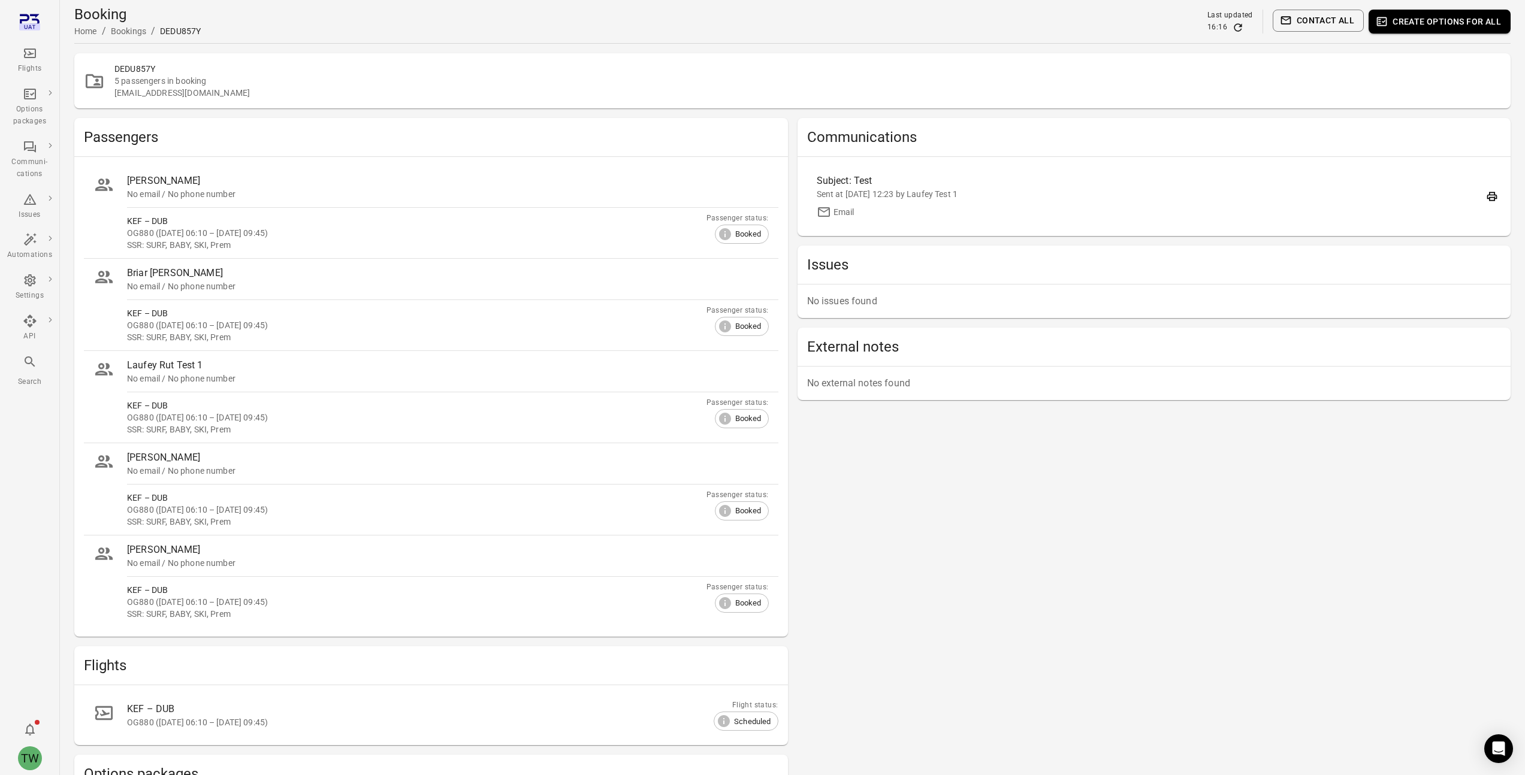
click at [137, 85] on div "5 passengers in booking" at bounding box center [807, 81] width 1387 height 12
click at [125, 71] on h2 "DEDU857Y" at bounding box center [807, 69] width 1387 height 12
click at [150, 71] on h2 "DEDU857Y" at bounding box center [807, 69] width 1387 height 12
click at [1481, 78] on div "5 passengers in booking" at bounding box center [807, 81] width 1387 height 12
drag, startPoint x: 1481, startPoint y: 78, endPoint x: 1023, endPoint y: 106, distance: 458.0
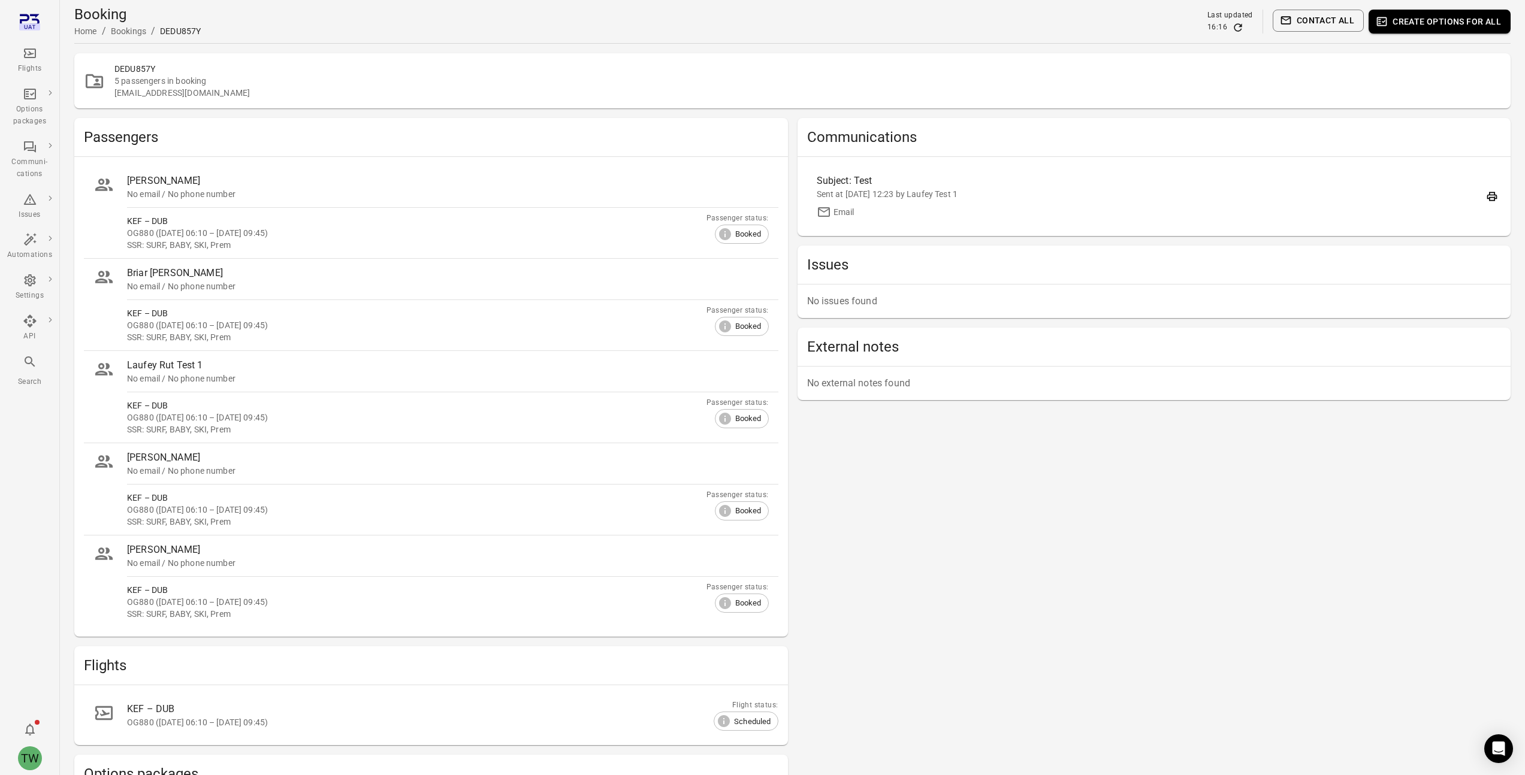
click at [1461, 80] on div "5 passengers in booking" at bounding box center [807, 81] width 1387 height 12
click at [252, 88] on div "laufey@avilabs.is" at bounding box center [807, 93] width 1387 height 12
click at [126, 90] on div "laufey@avilabs.is" at bounding box center [807, 93] width 1387 height 12
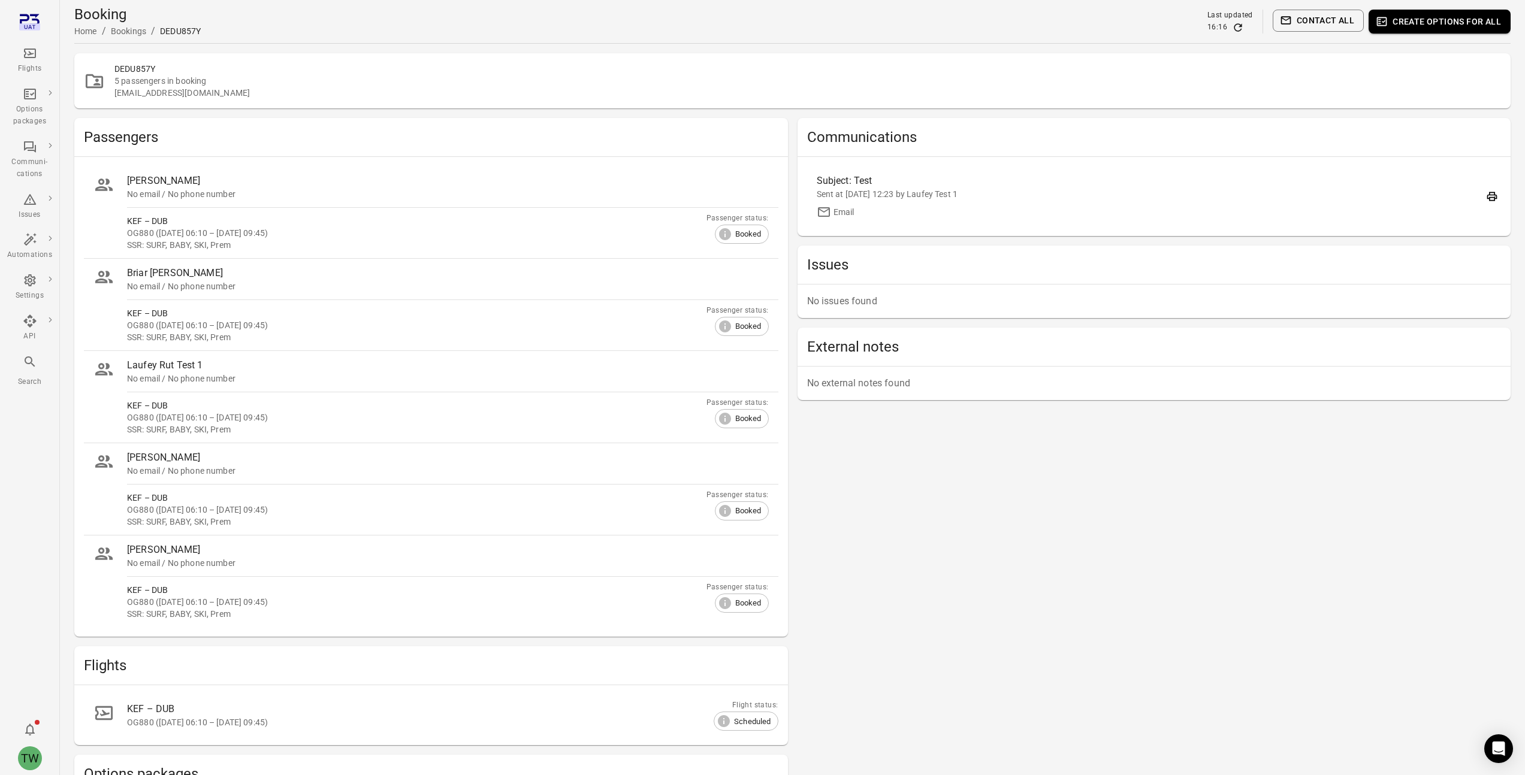
click at [170, 91] on div "laufey@avilabs.is" at bounding box center [807, 93] width 1387 height 12
click at [324, 71] on h2 "DEDU857Y" at bounding box center [807, 69] width 1387 height 12
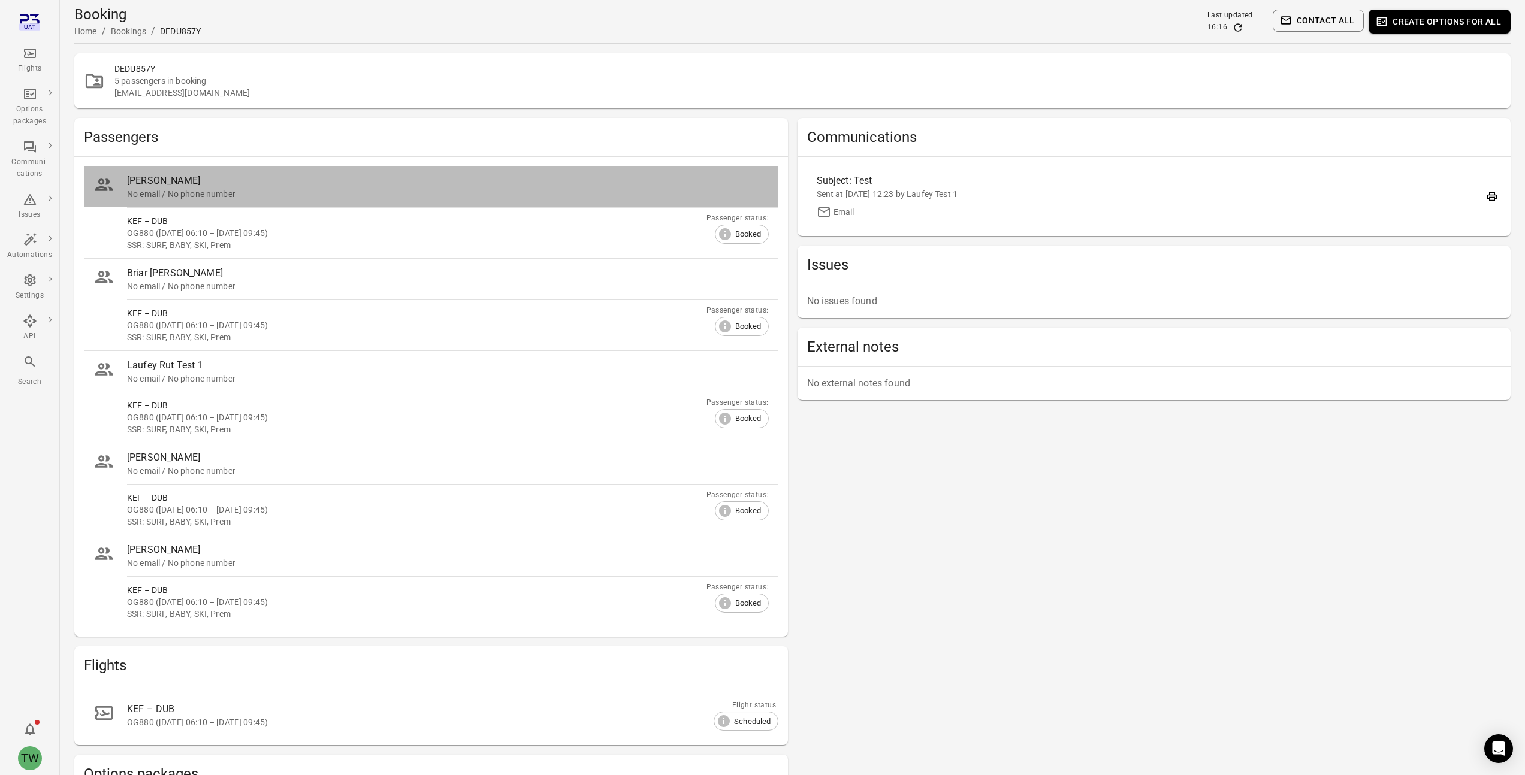
click at [163, 183] on div "Boone Sosa" at bounding box center [448, 181] width 642 height 14
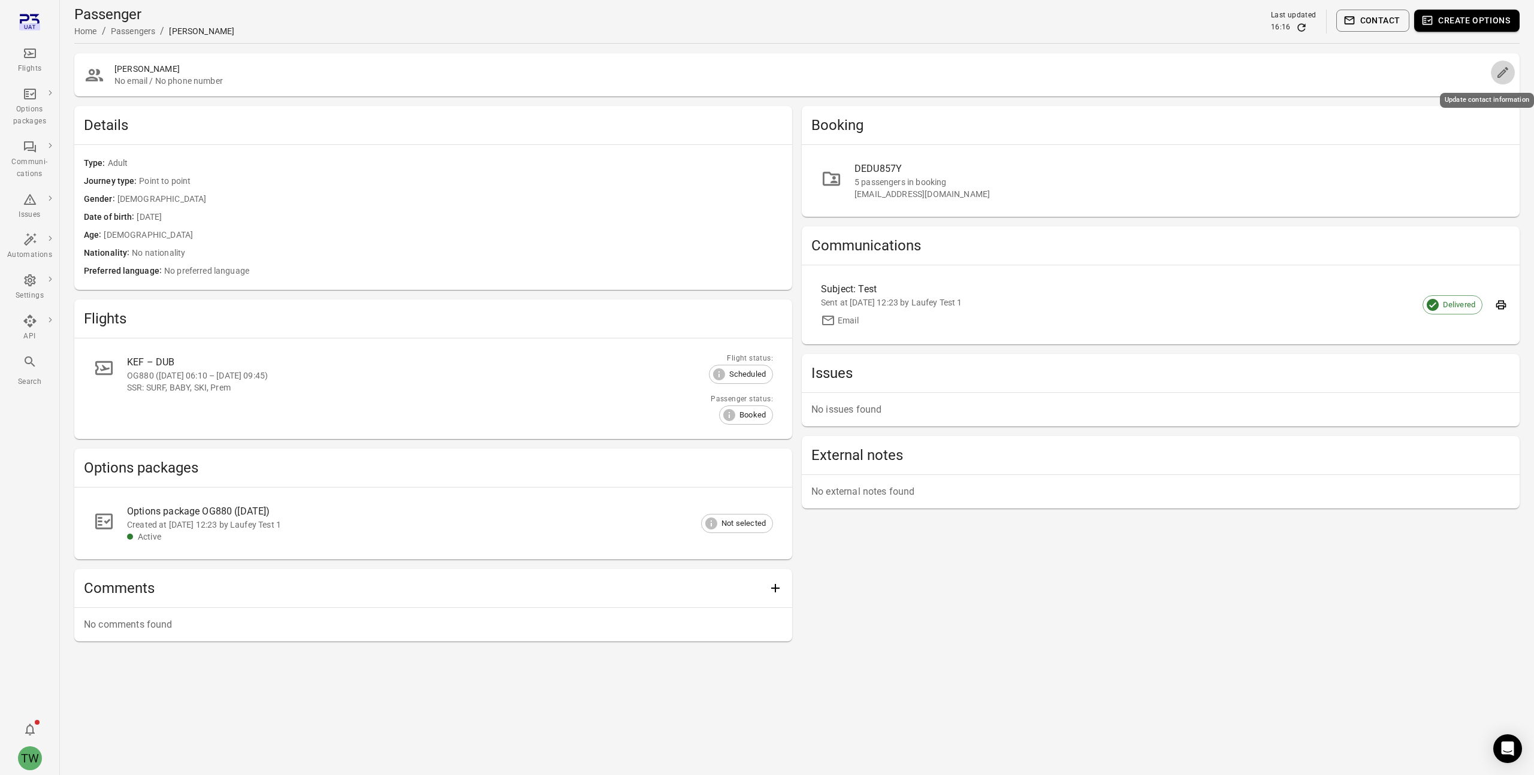
click at [1506, 71] on icon "Edit" at bounding box center [1503, 72] width 14 height 14
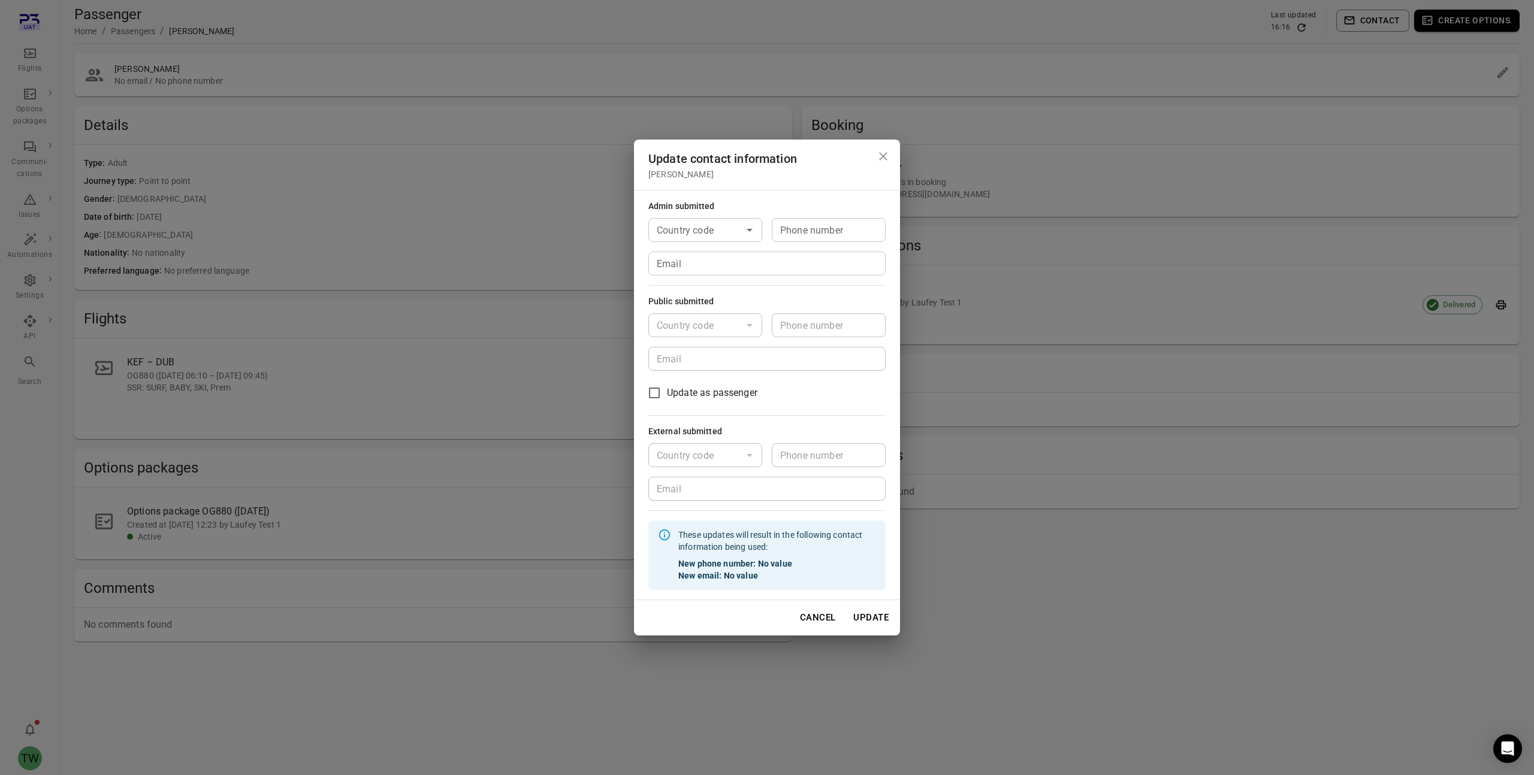
click at [729, 264] on input "Email" at bounding box center [766, 264] width 237 height 24
click at [800, 202] on div "Admin submitted" at bounding box center [766, 206] width 237 height 13
click at [696, 352] on div "Country code Country code Phone number Phone number Email Email" at bounding box center [766, 342] width 237 height 58
click at [705, 347] on div "Country code Country code Phone number Phone number Email Email" at bounding box center [766, 342] width 237 height 58
click at [828, 299] on div "Public submitted" at bounding box center [766, 301] width 237 height 13
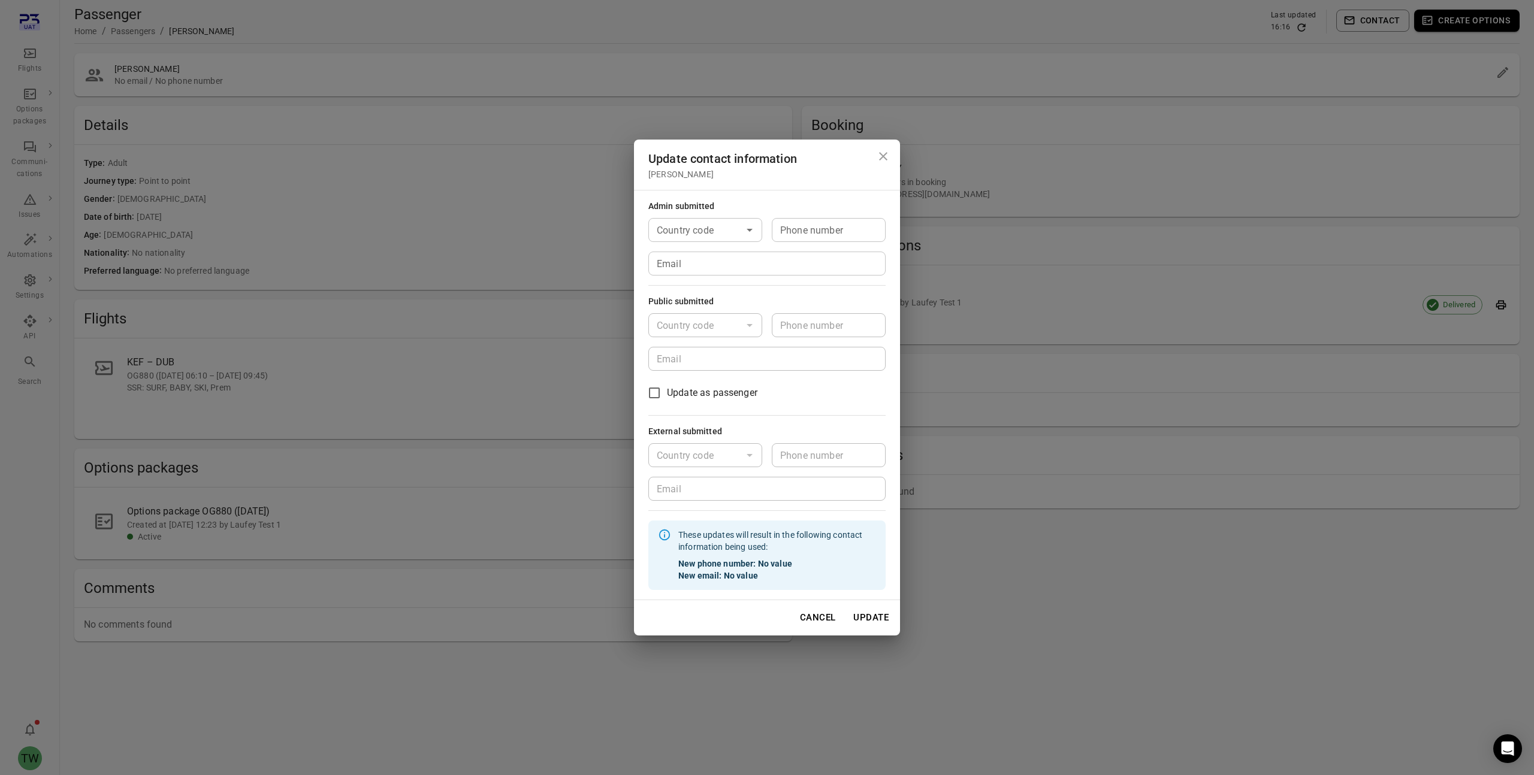
click at [824, 385] on label "Update as passenger" at bounding box center [759, 392] width 234 height 25
click at [828, 161] on h2 "Update contact information Boone Sosa" at bounding box center [767, 165] width 266 height 50
click at [748, 332] on icon "Open" at bounding box center [749, 325] width 14 height 14
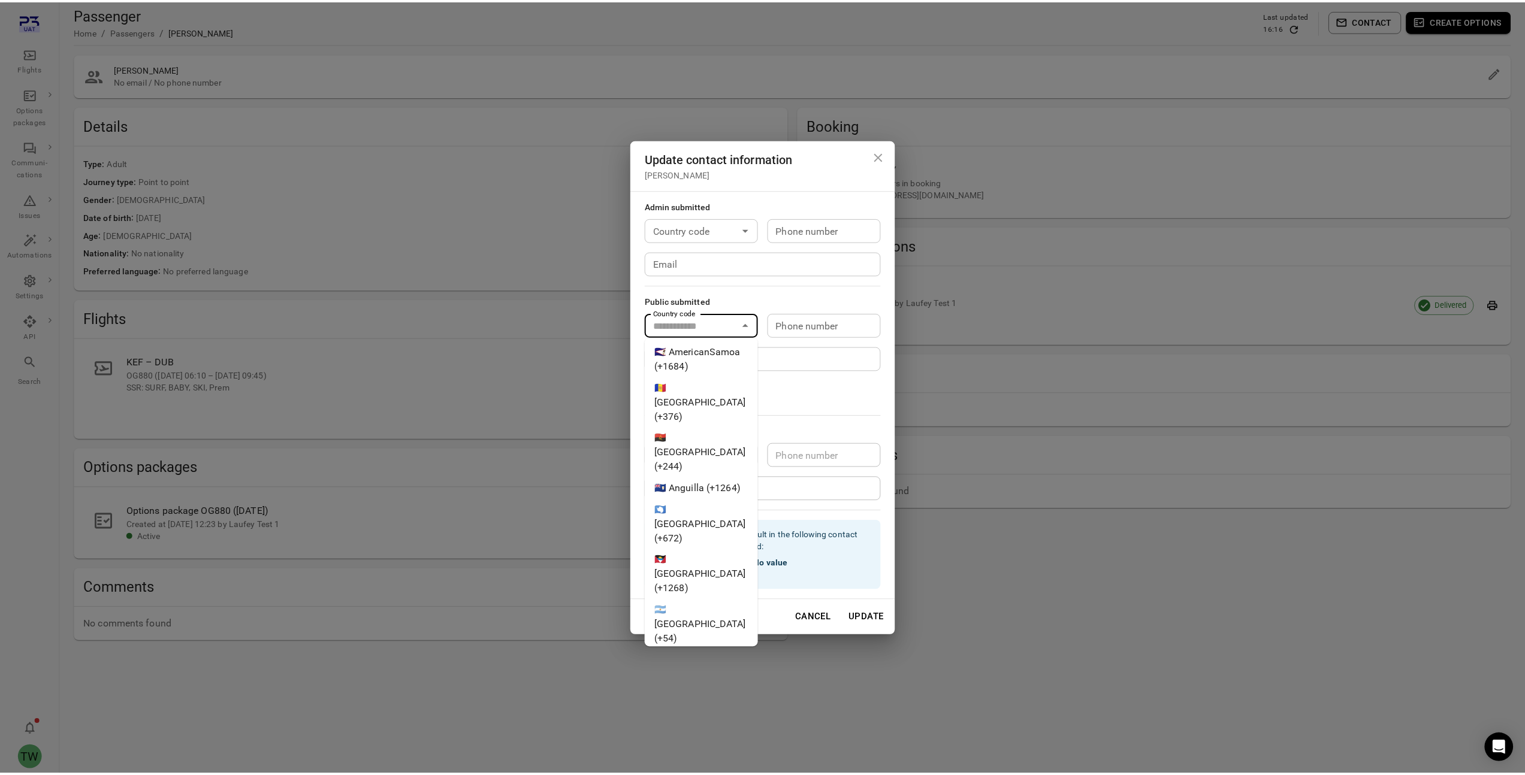
scroll to position [346, 0]
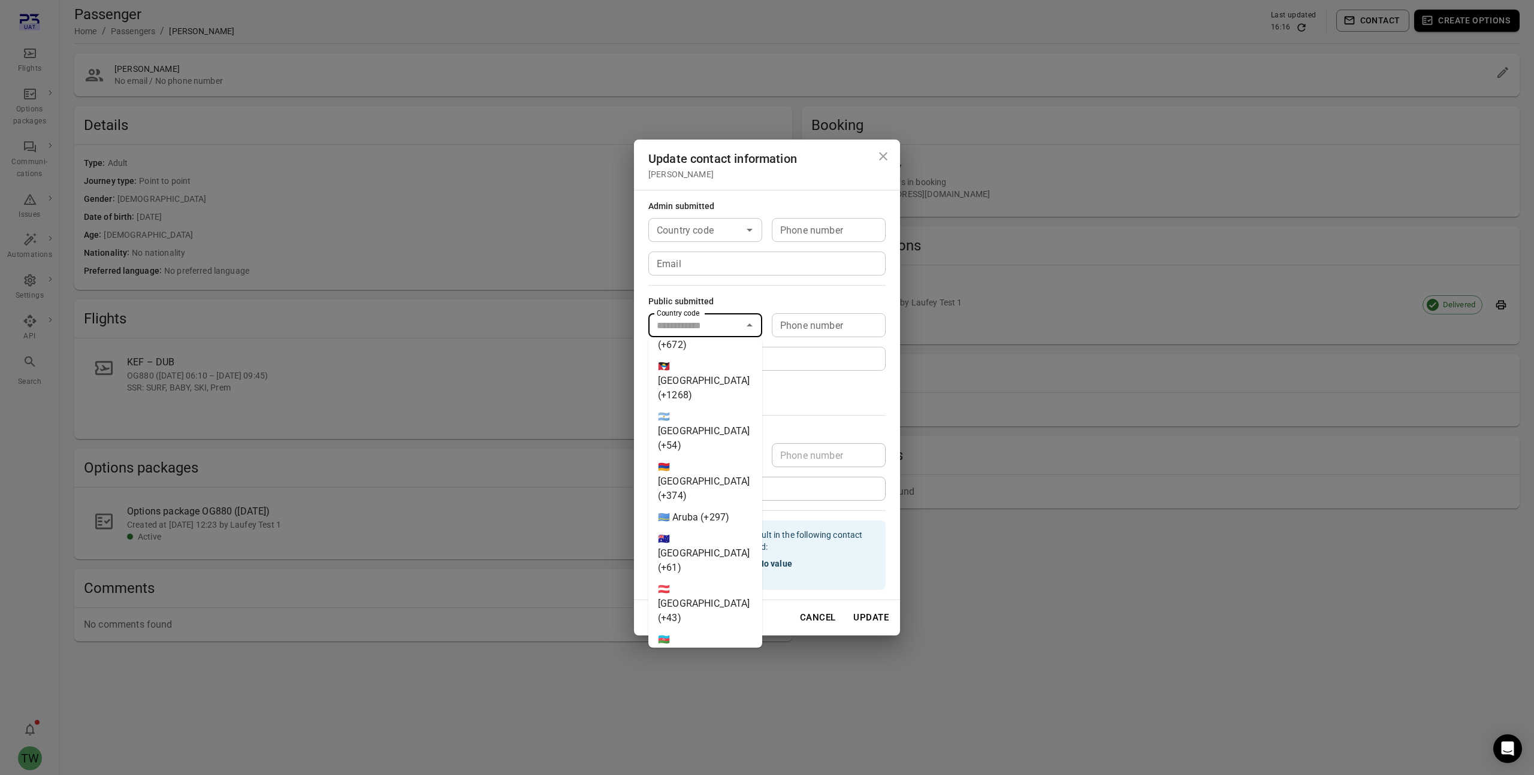
type input "**********"
click at [776, 391] on label "Update as passenger" at bounding box center [759, 392] width 234 height 25
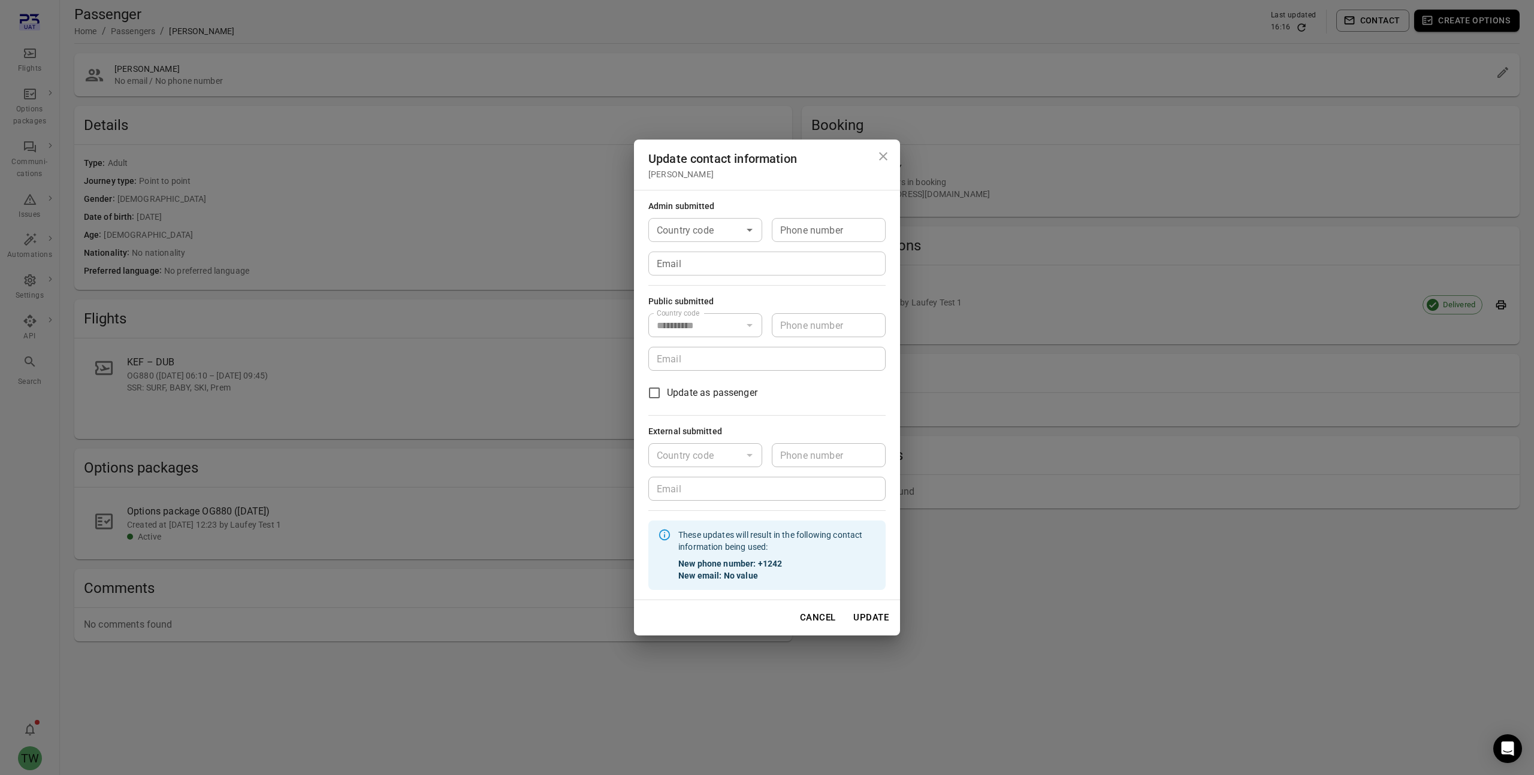
click at [883, 159] on icon "Close dialog" at bounding box center [883, 156] width 14 height 14
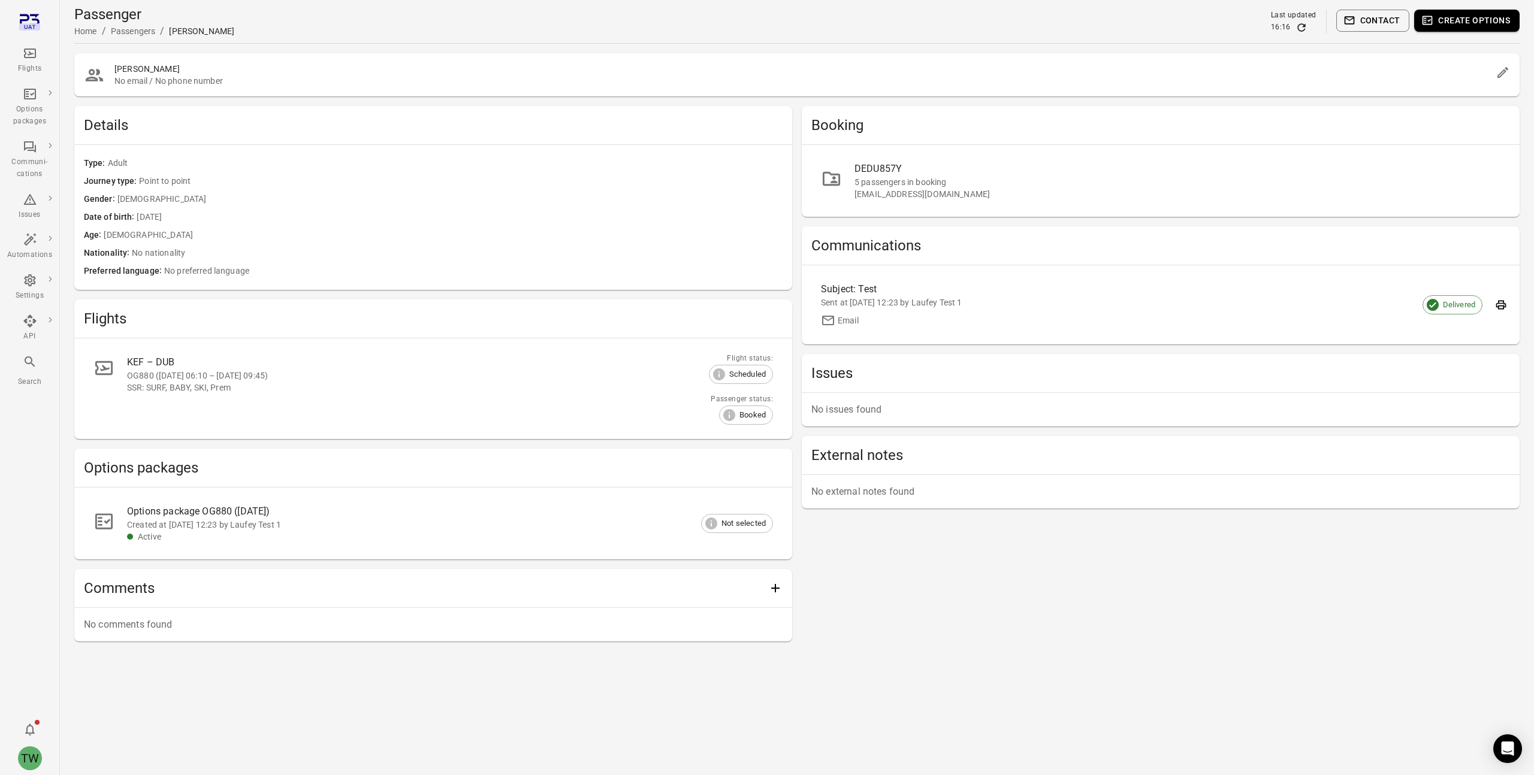
click at [682, 59] on div "Boone Sosa No email / No phone number" at bounding box center [796, 74] width 1445 height 43
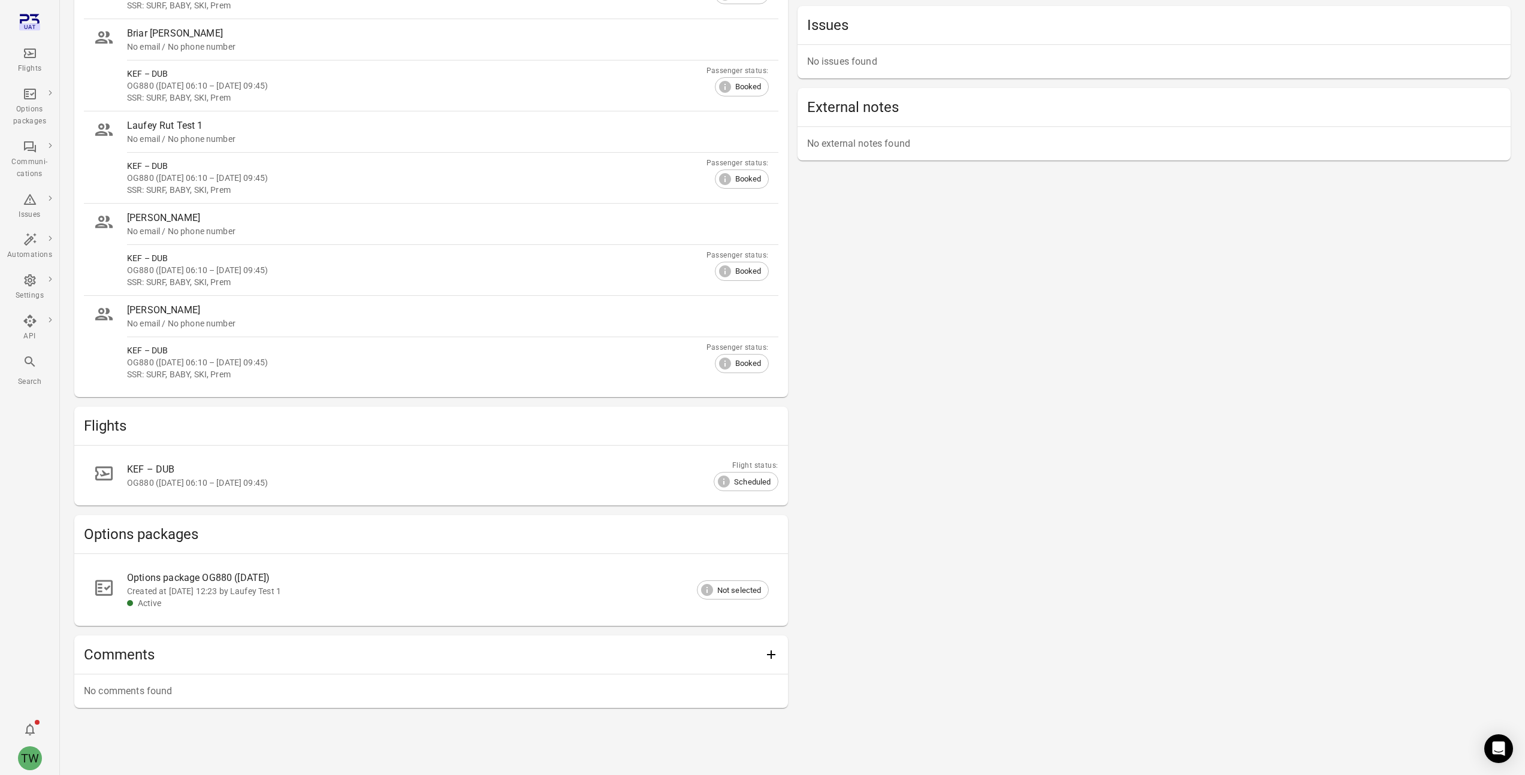
scroll to position [240, 0]
click at [282, 588] on div "Created at 8 Sep 2025 12:23 by Laufey Test 1" at bounding box center [438, 591] width 623 height 12
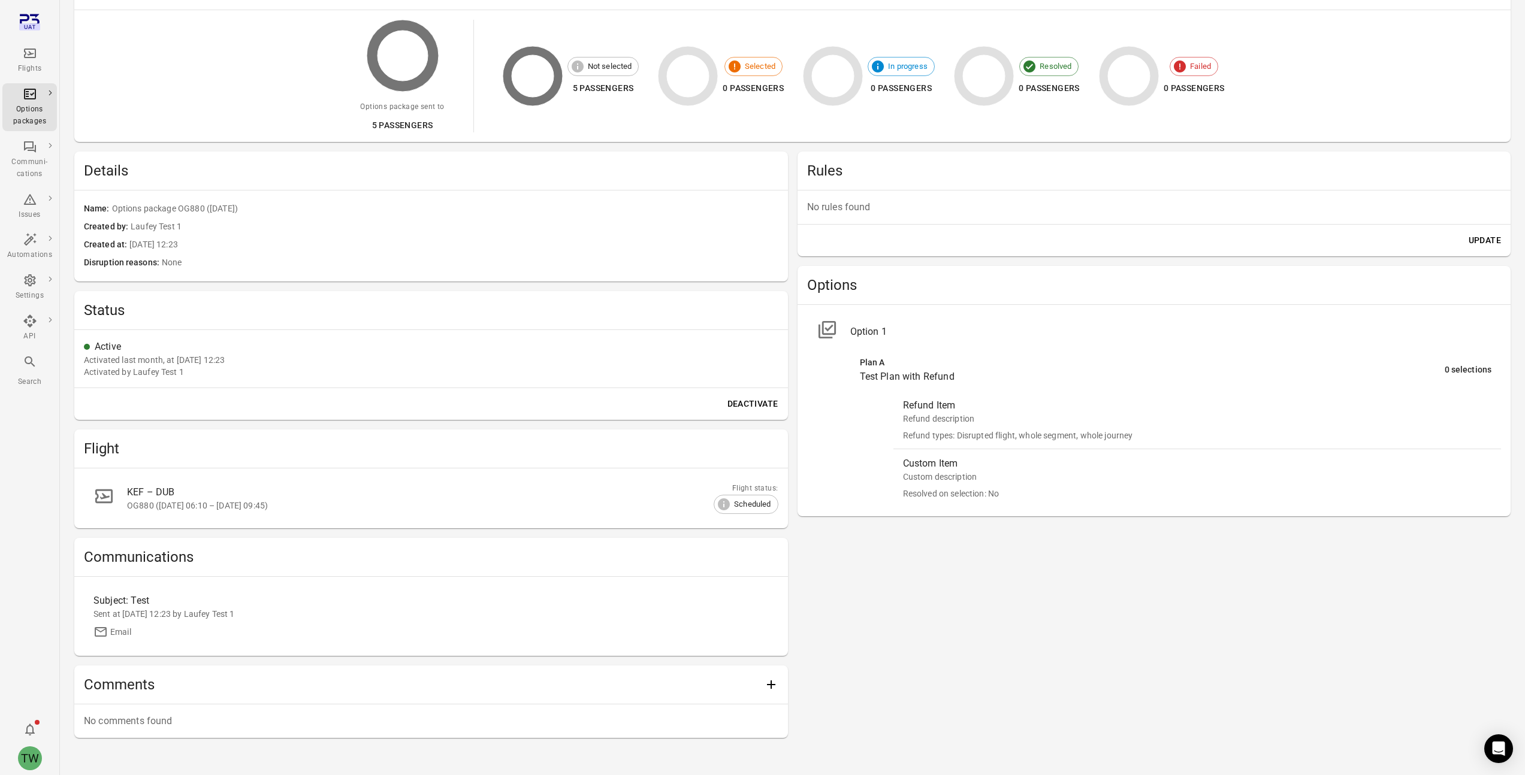
scroll to position [158, 0]
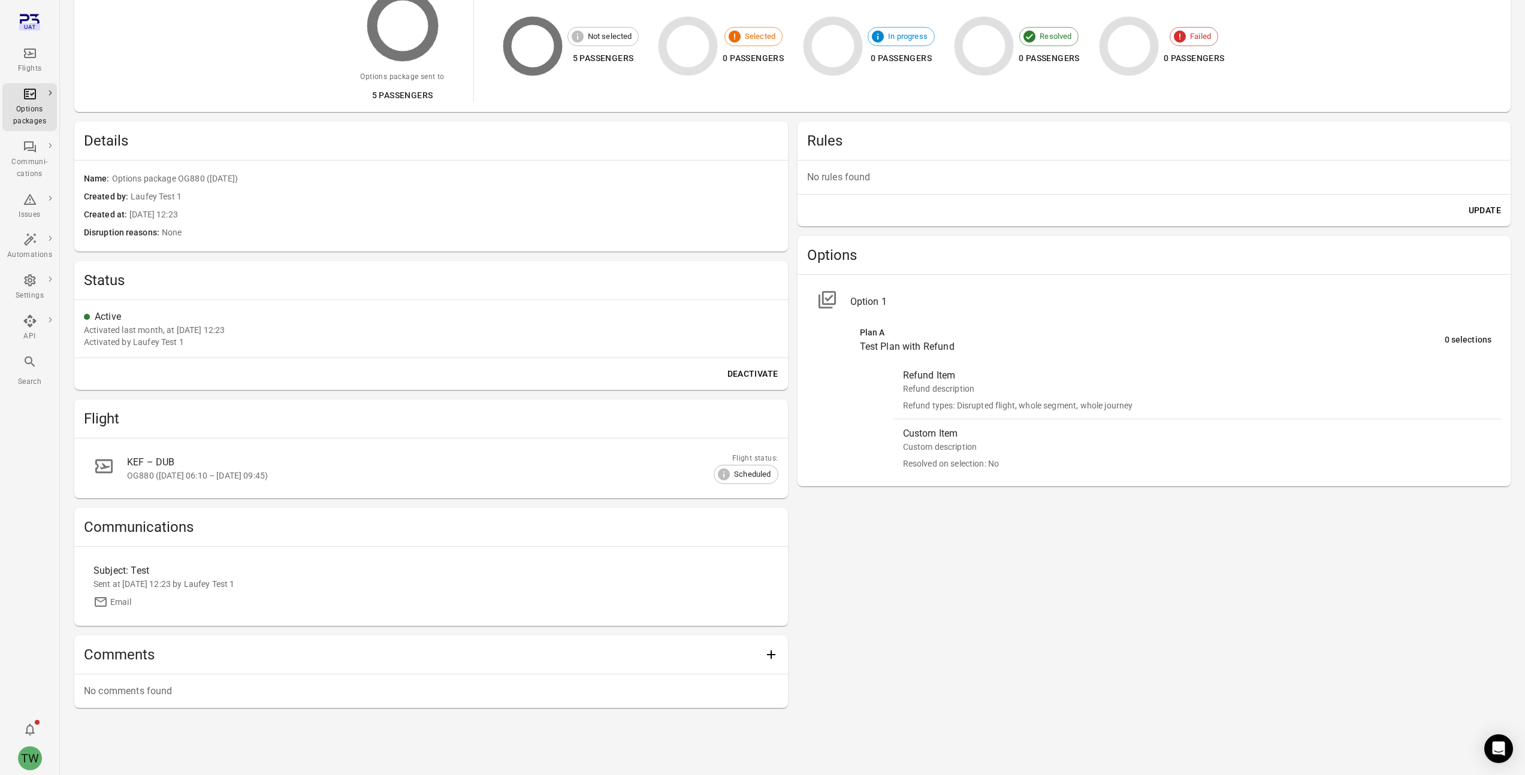
click at [807, 590] on div "Rules No rules found Update Options Option 1 Plan A Test Plan with Refund 0 sel…" at bounding box center [1155, 415] width 714 height 587
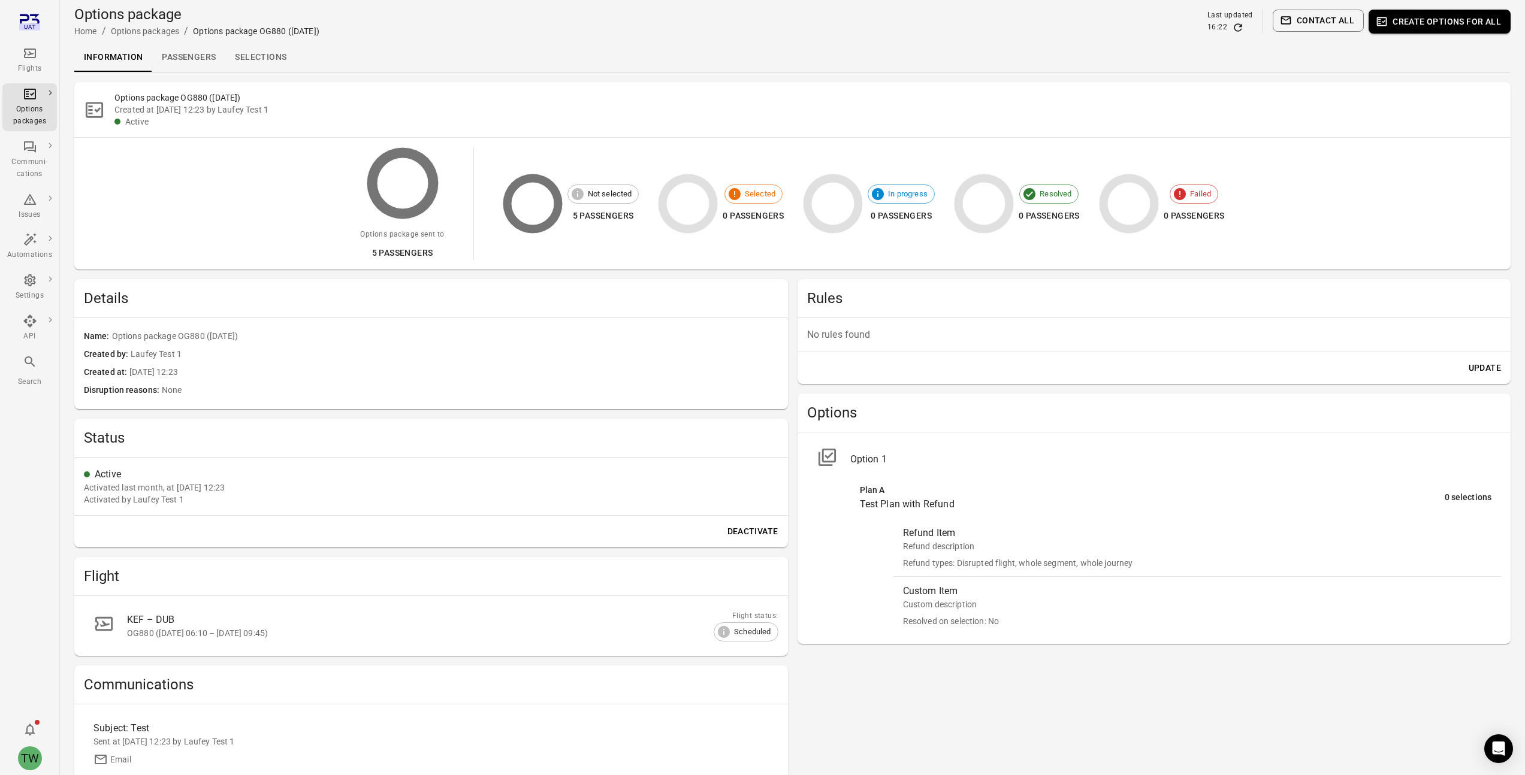
click at [796, 40] on div "Options package Home / Options packages / Options package OG880 (12 Sep) Last u…" at bounding box center [792, 21] width 1436 height 43
click at [791, 276] on div "Options package OG880 (12 Sep) Created at 8 Sep 2025 12:23 by Laufey Test 1 Act…" at bounding box center [792, 483] width 1436 height 803
